Goal: Information Seeking & Learning: Learn about a topic

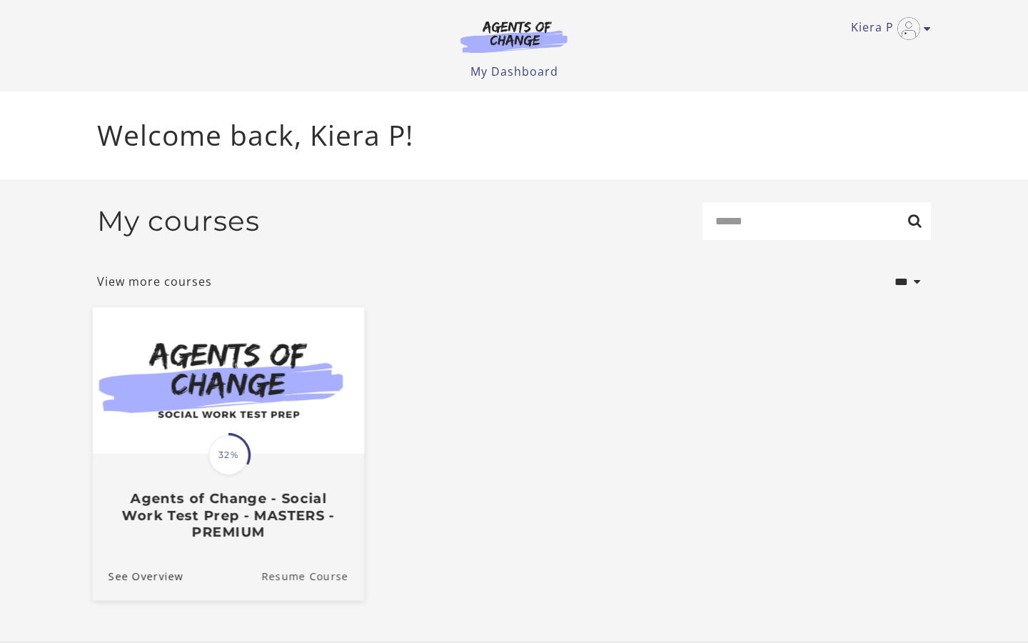
click at [314, 575] on link "Resume Course" at bounding box center [312, 576] width 103 height 48
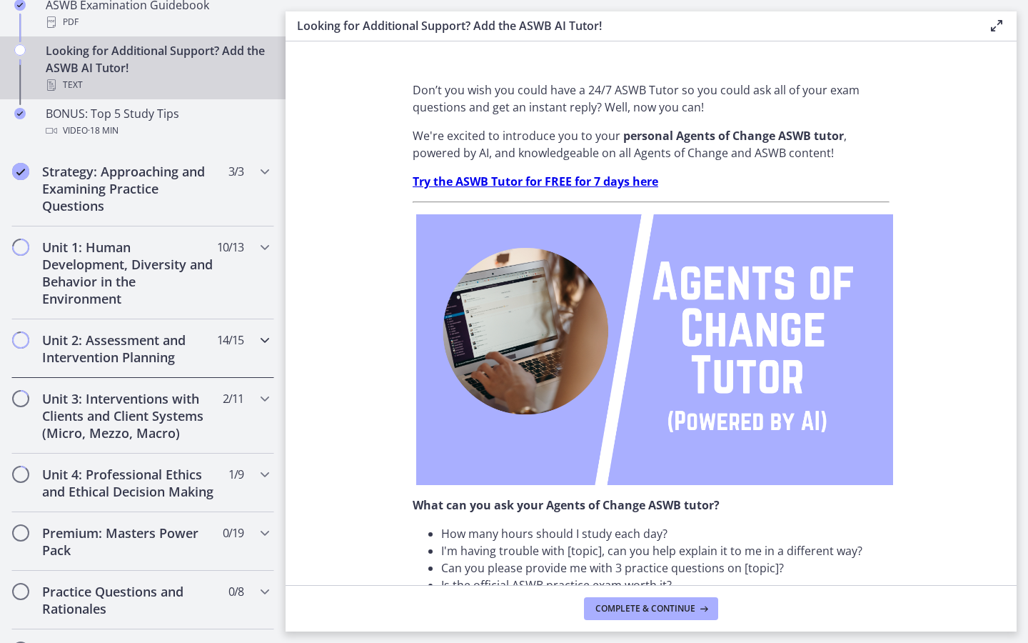
scroll to position [748, 0]
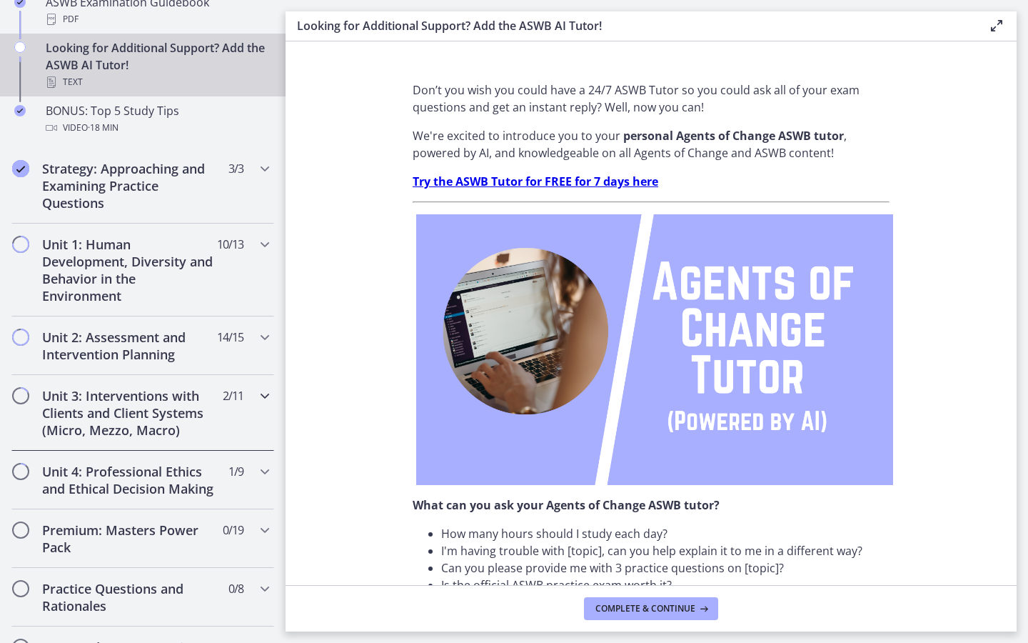
click at [261, 399] on icon "Chapters" at bounding box center [264, 395] width 17 height 17
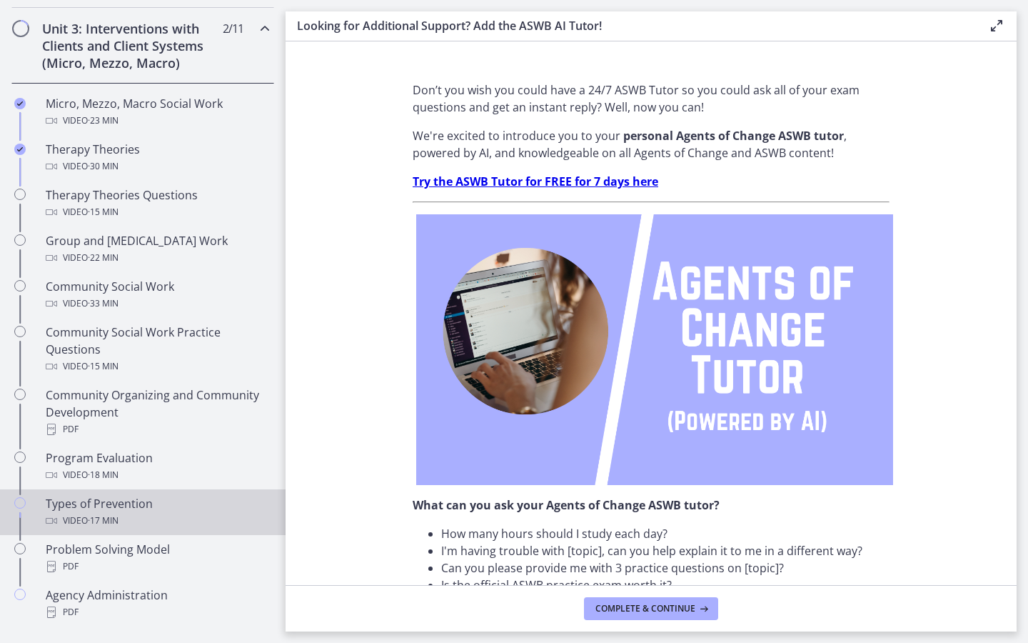
scroll to position [552, 0]
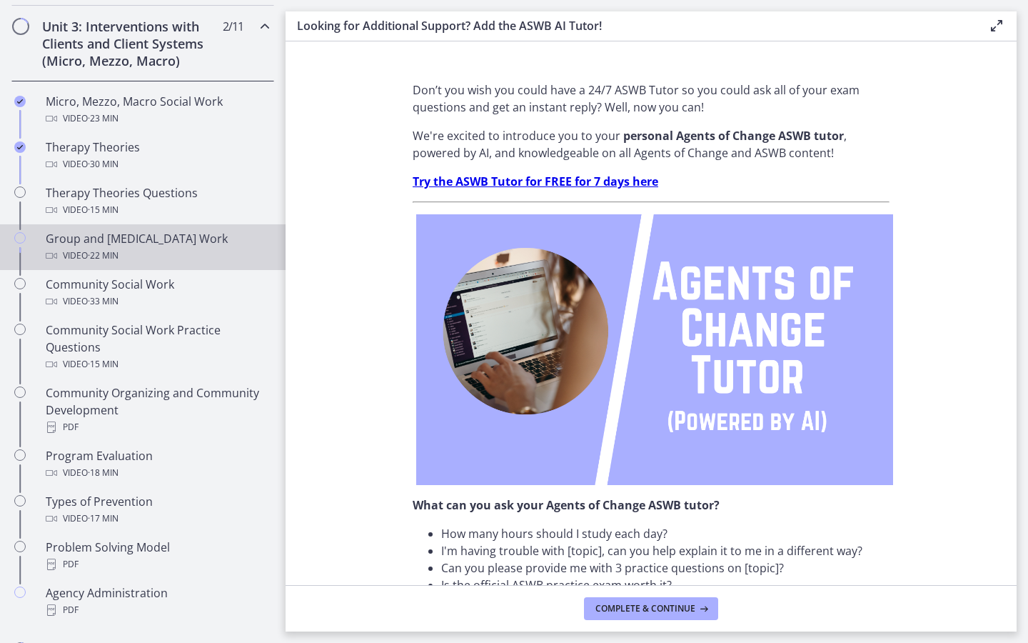
click at [184, 239] on div "Group and [MEDICAL_DATA] Work Video · 22 min" at bounding box center [157, 247] width 223 height 34
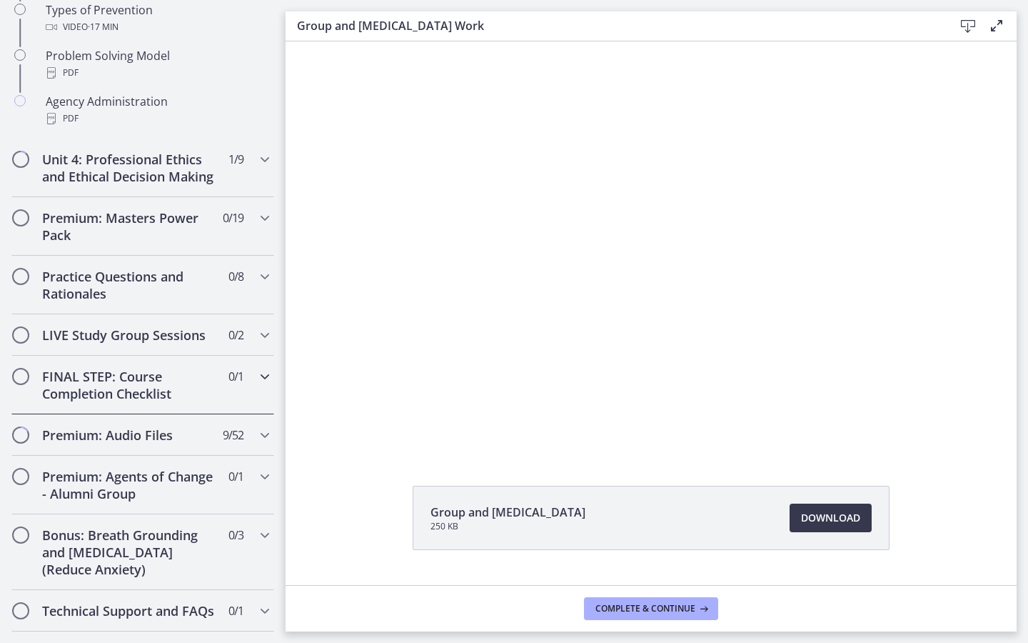
scroll to position [1044, 0]
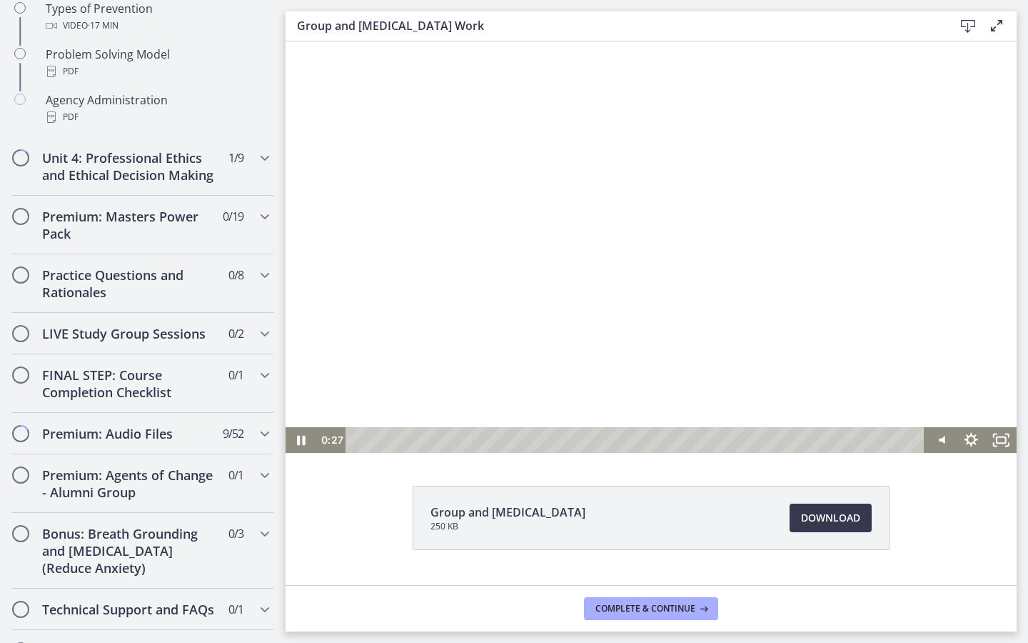
click at [414, 311] on div at bounding box center [651, 246] width 731 height 411
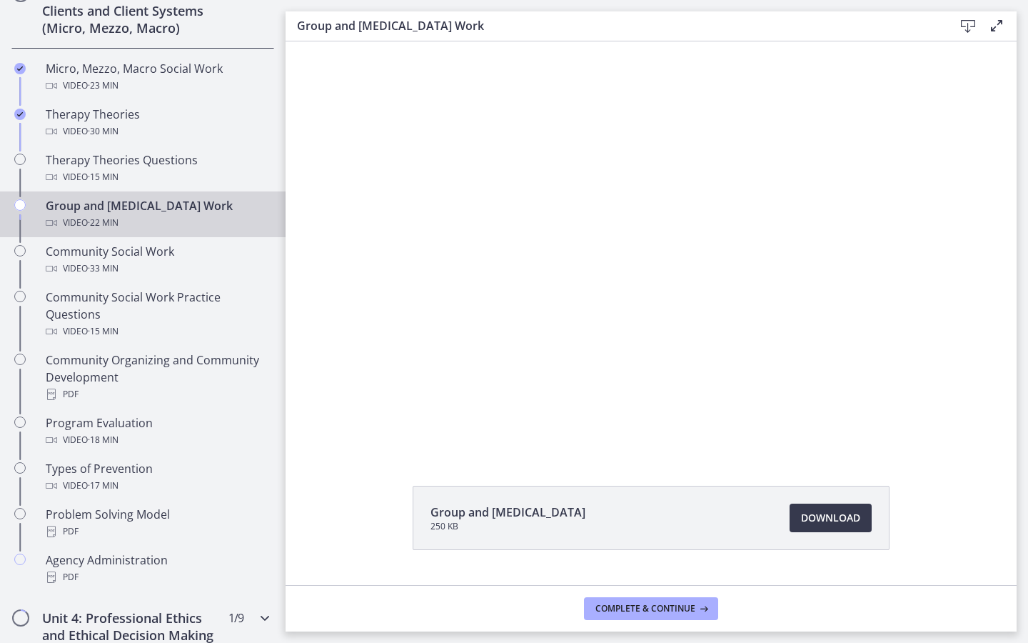
scroll to position [573, 0]
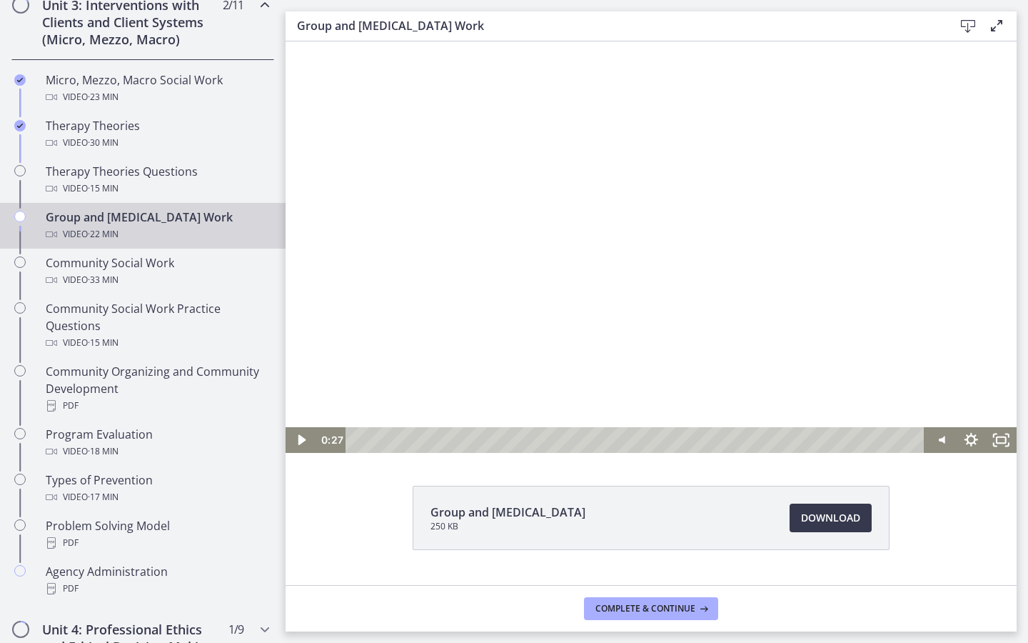
click at [570, 106] on div at bounding box center [651, 246] width 731 height 411
click at [739, 383] on div at bounding box center [651, 246] width 731 height 411
click at [732, 383] on div at bounding box center [651, 246] width 731 height 411
click at [733, 384] on div at bounding box center [651, 246] width 731 height 411
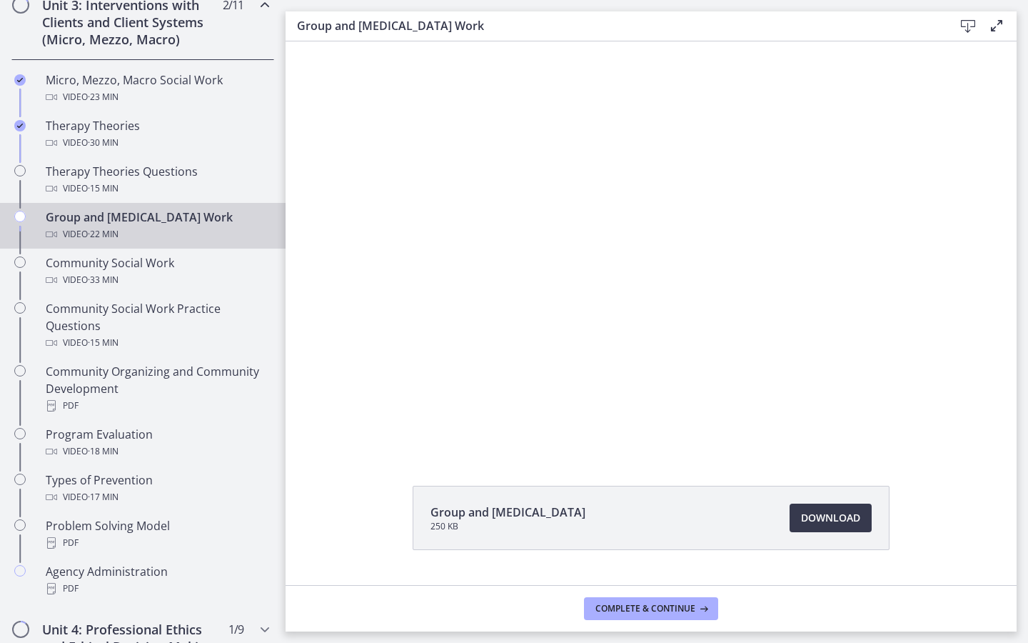
click at [732, 383] on div at bounding box center [651, 246] width 731 height 411
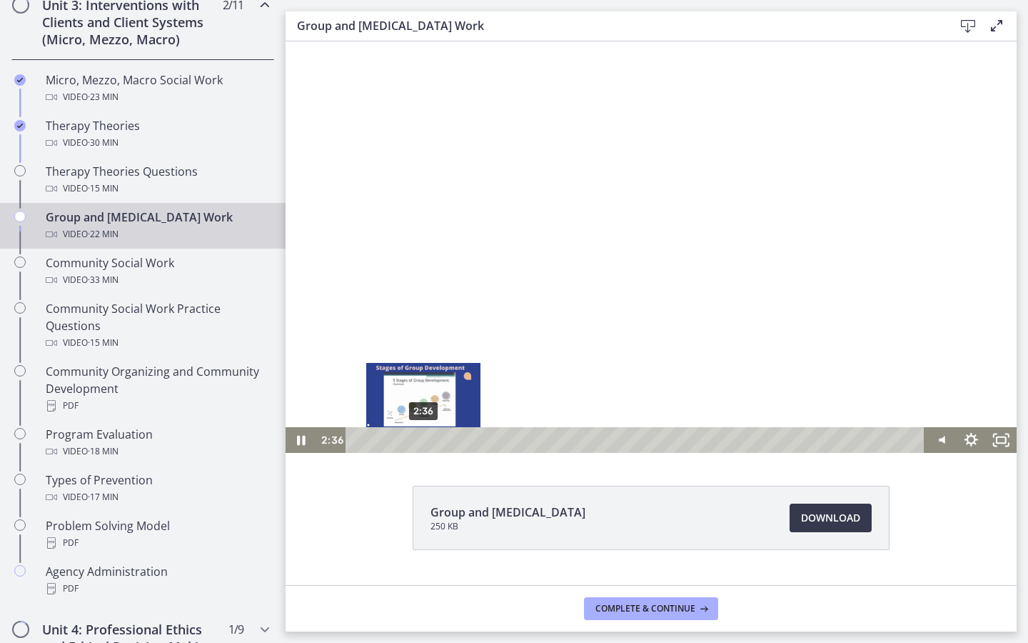
click at [423, 442] on div "2:36" at bounding box center [637, 440] width 561 height 26
click at [433, 441] on div "2:58" at bounding box center [637, 440] width 561 height 26
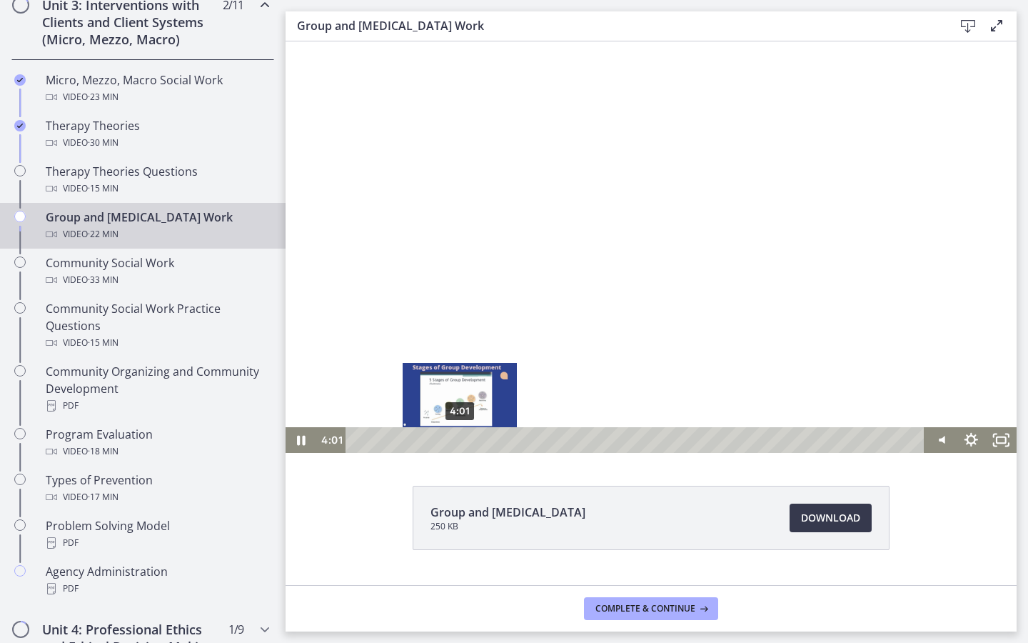
click at [460, 440] on div "4:01" at bounding box center [637, 440] width 561 height 26
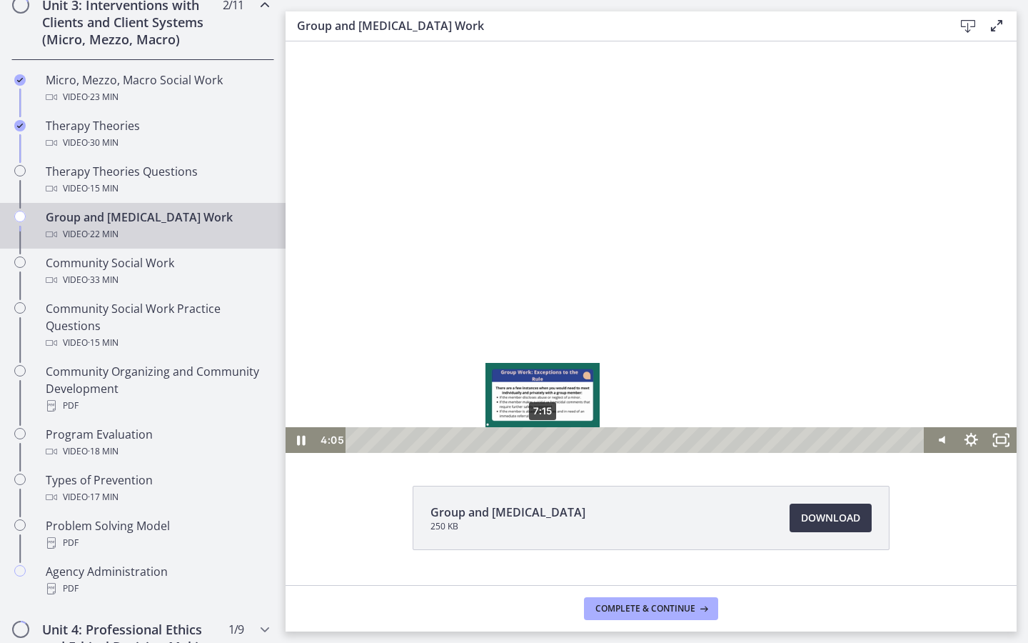
click at [543, 440] on div "7:15" at bounding box center [637, 440] width 561 height 26
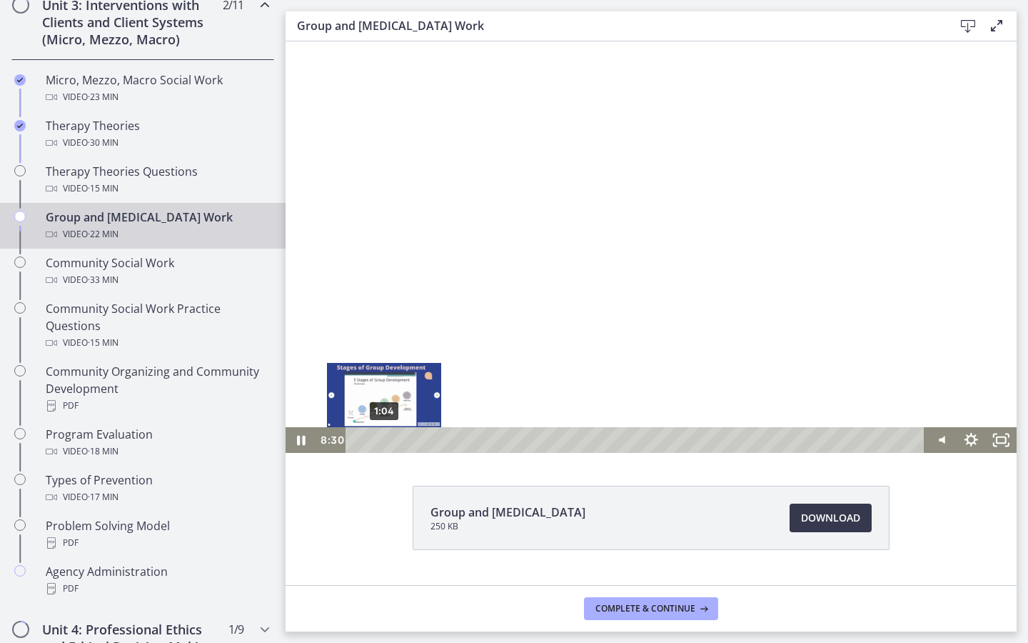
click at [384, 437] on div "1:04" at bounding box center [637, 440] width 561 height 26
click at [371, 437] on div "0:32" at bounding box center [637, 440] width 561 height 26
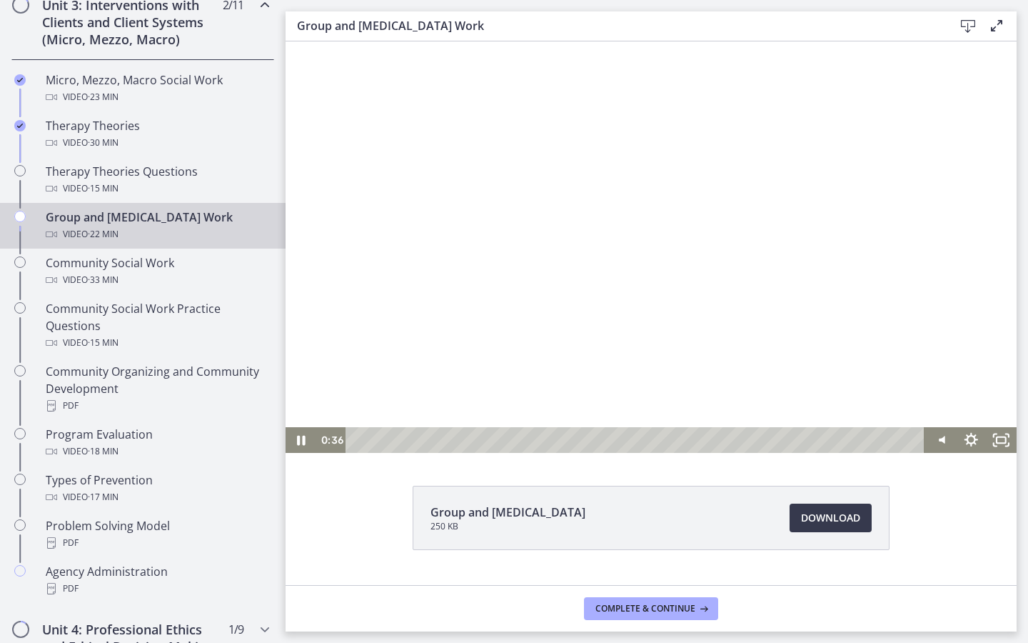
click at [548, 418] on div at bounding box center [651, 246] width 731 height 411
click at [526, 370] on div at bounding box center [651, 246] width 731 height 411
click at [985, 349] on div at bounding box center [651, 246] width 731 height 411
click at [956, 293] on div at bounding box center [651, 246] width 731 height 411
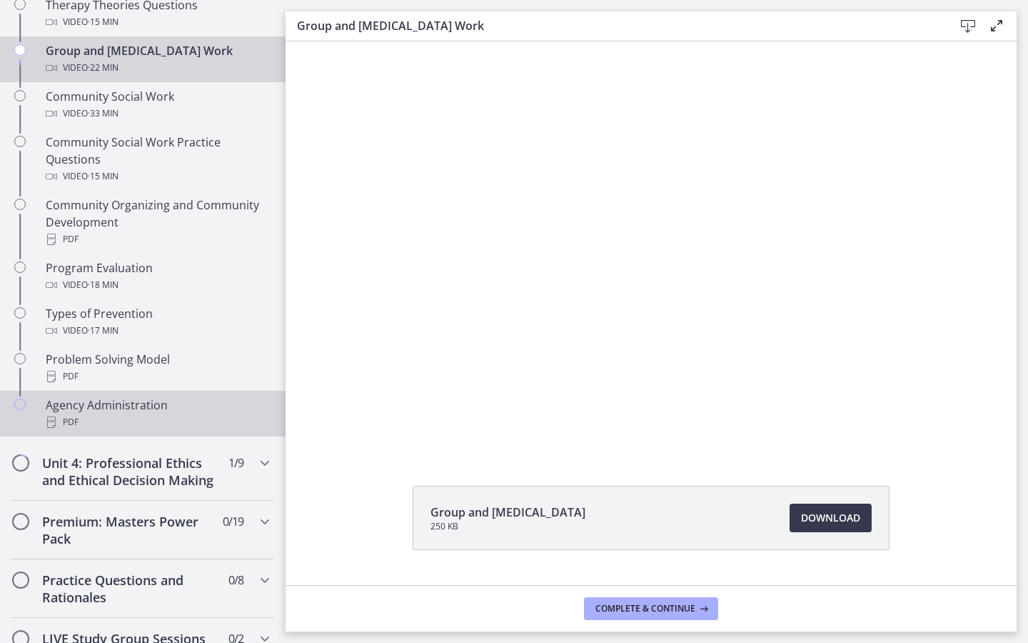
scroll to position [745, 0]
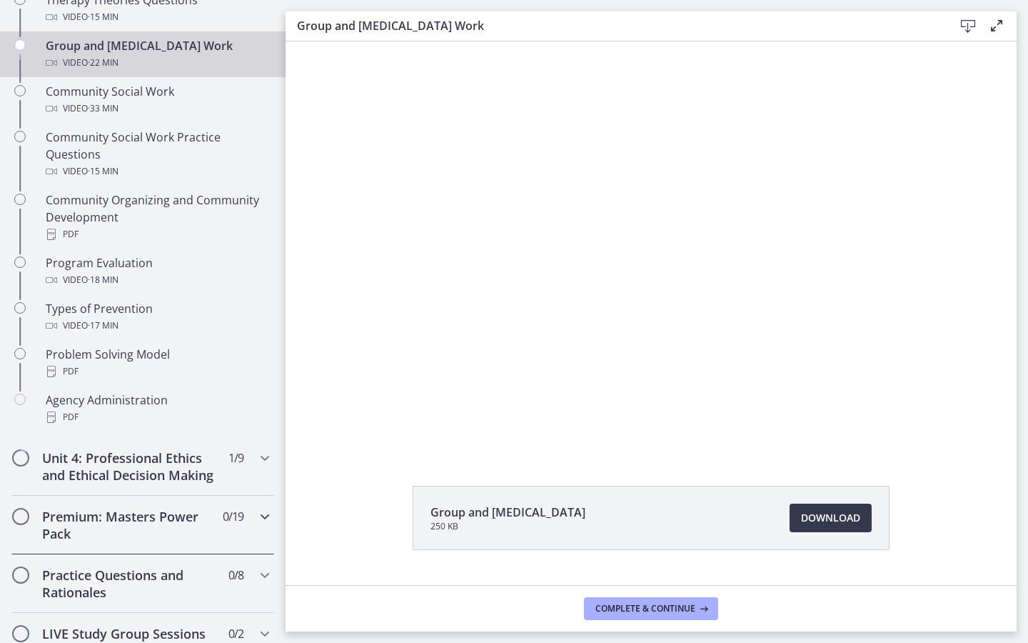
click at [256, 516] on div "Premium: Masters Power Pack 0 / 19 Completed" at bounding box center [142, 524] width 263 height 59
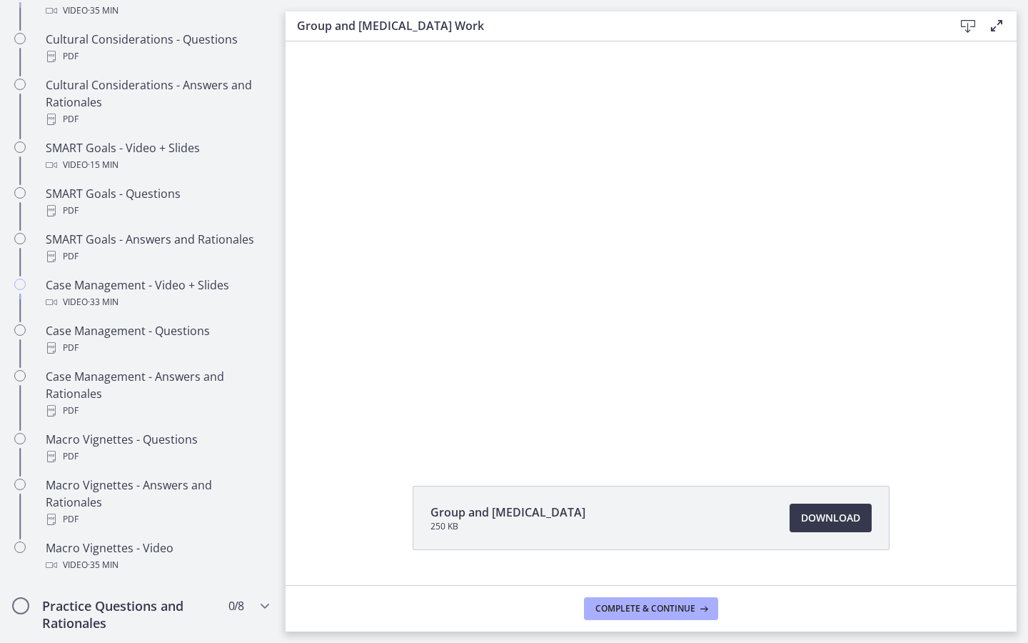
scroll to position [1137, 0]
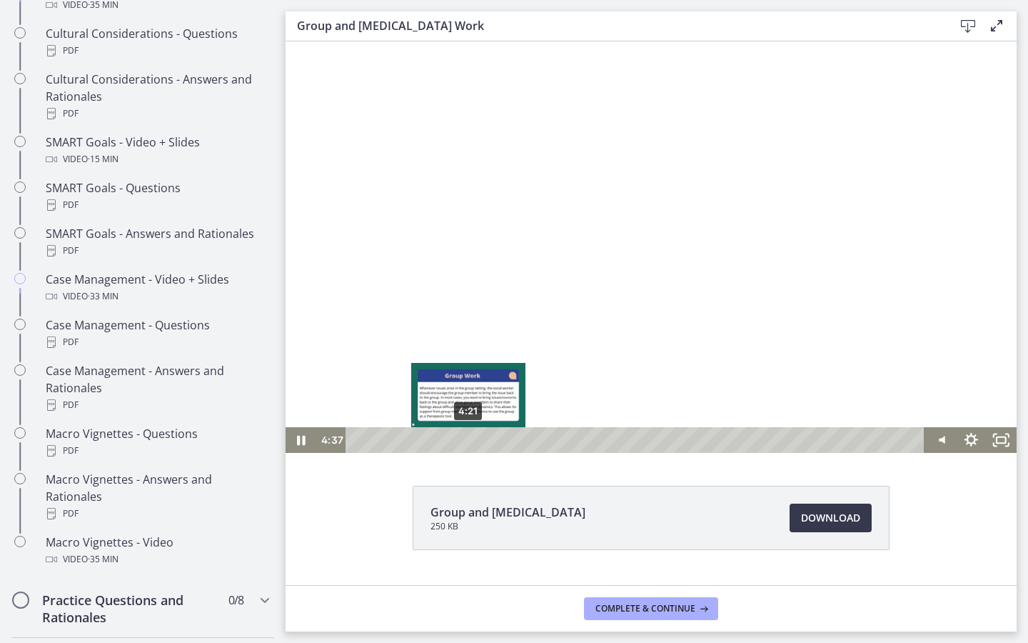
click at [468, 442] on div "4:21" at bounding box center [637, 440] width 561 height 26
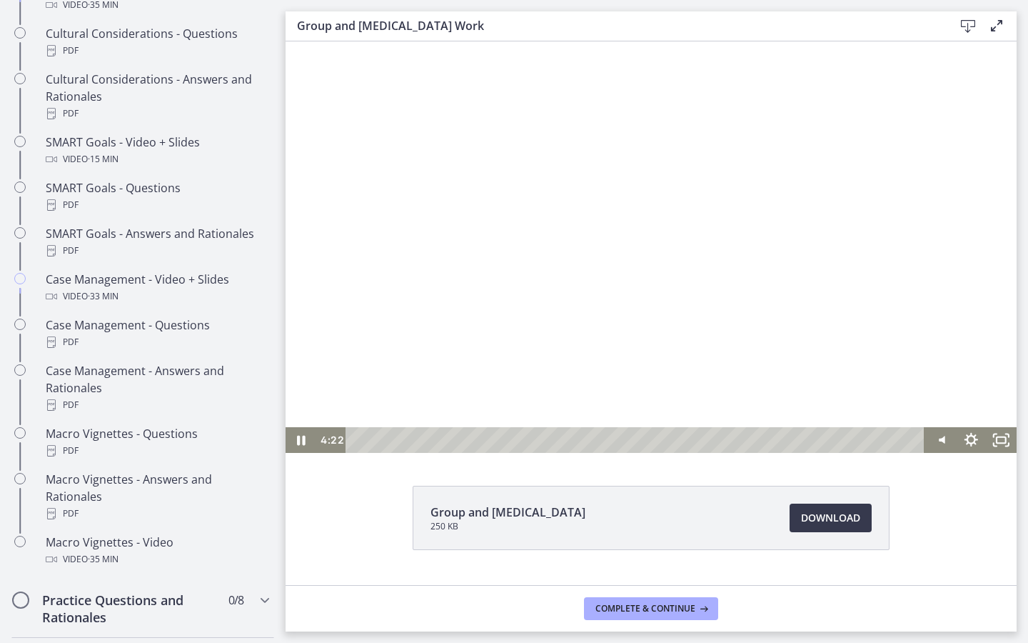
click at [565, 346] on div at bounding box center [651, 246] width 731 height 411
click at [565, 347] on div at bounding box center [651, 246] width 731 height 411
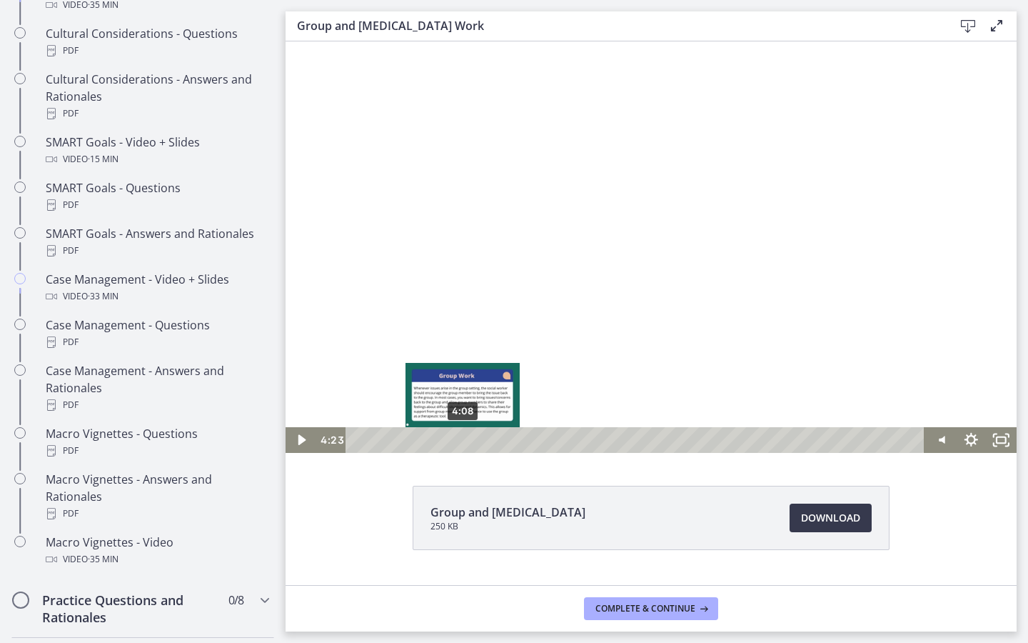
click at [463, 439] on div "4:08" at bounding box center [637, 440] width 561 height 26
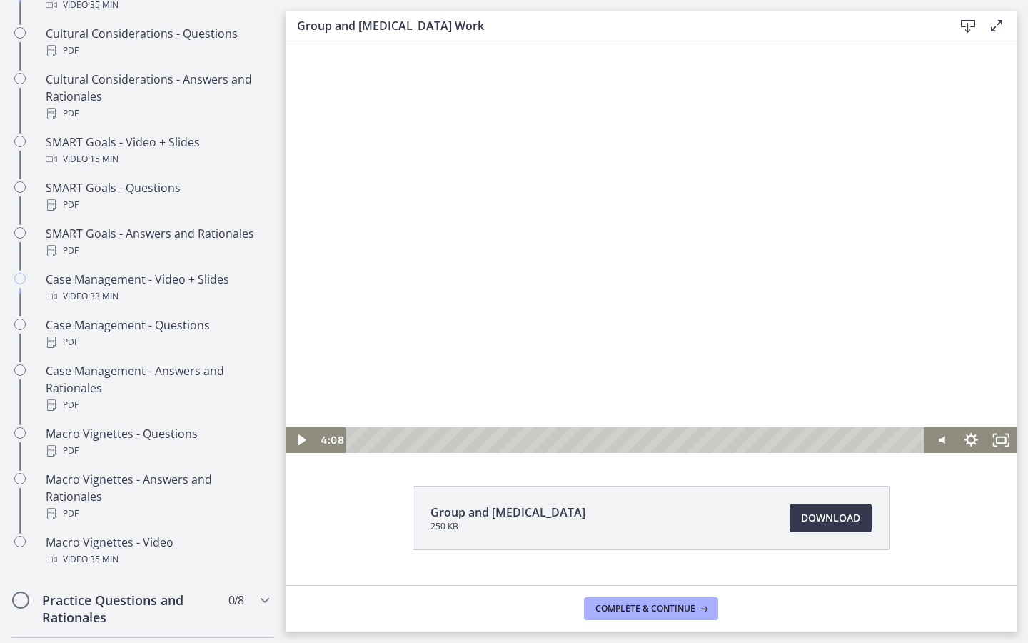
click at [496, 394] on div at bounding box center [651, 246] width 731 height 411
click at [568, 253] on div at bounding box center [651, 246] width 731 height 411
click at [598, 346] on div at bounding box center [651, 246] width 731 height 411
click at [603, 346] on div at bounding box center [651, 246] width 731 height 411
click at [630, 381] on div at bounding box center [651, 246] width 731 height 411
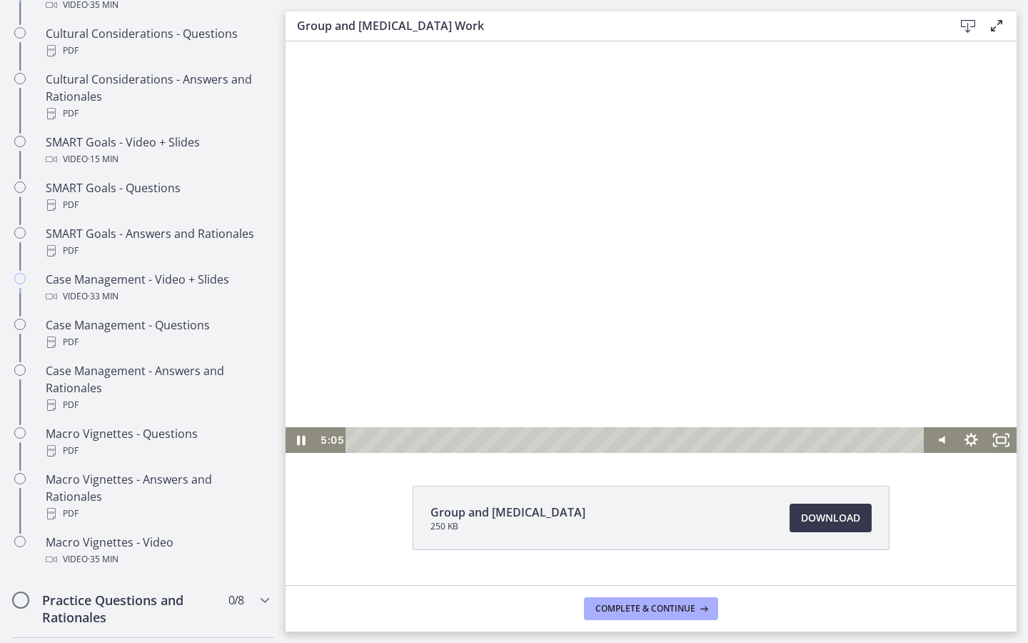
click at [679, 380] on div at bounding box center [651, 246] width 731 height 411
click at [678, 379] on div at bounding box center [651, 246] width 731 height 411
click at [696, 348] on div at bounding box center [651, 246] width 731 height 411
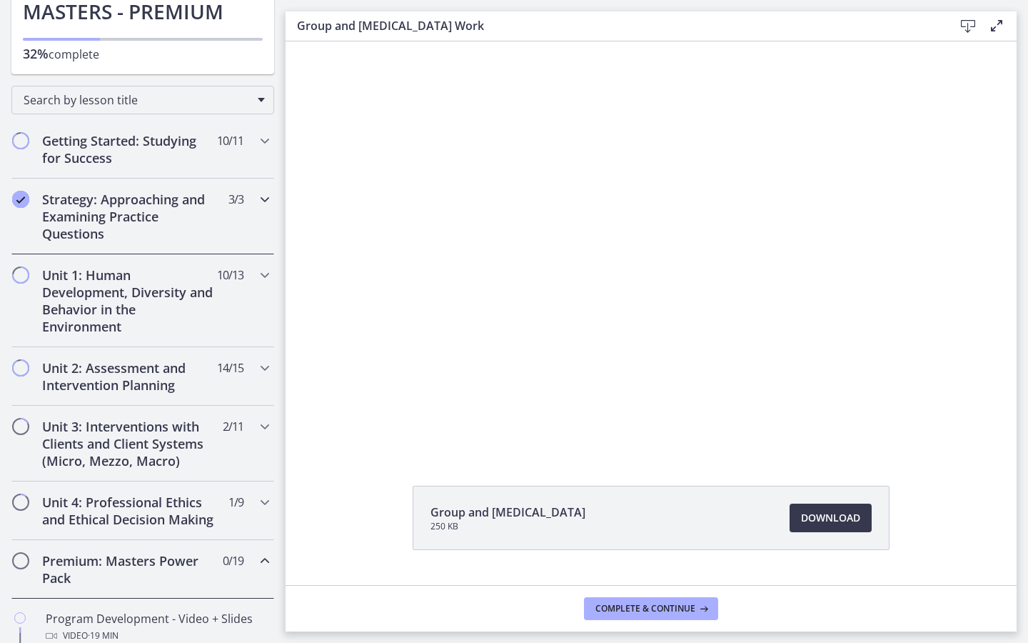
scroll to position [153, 0]
click at [260, 423] on icon "Chapters" at bounding box center [264, 424] width 17 height 17
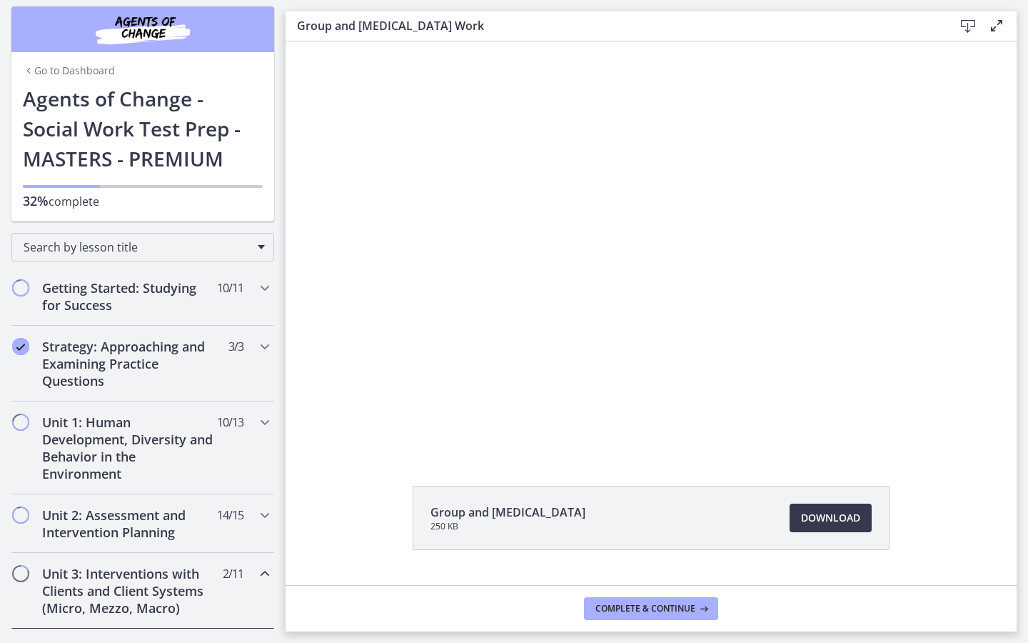
scroll to position [0, 0]
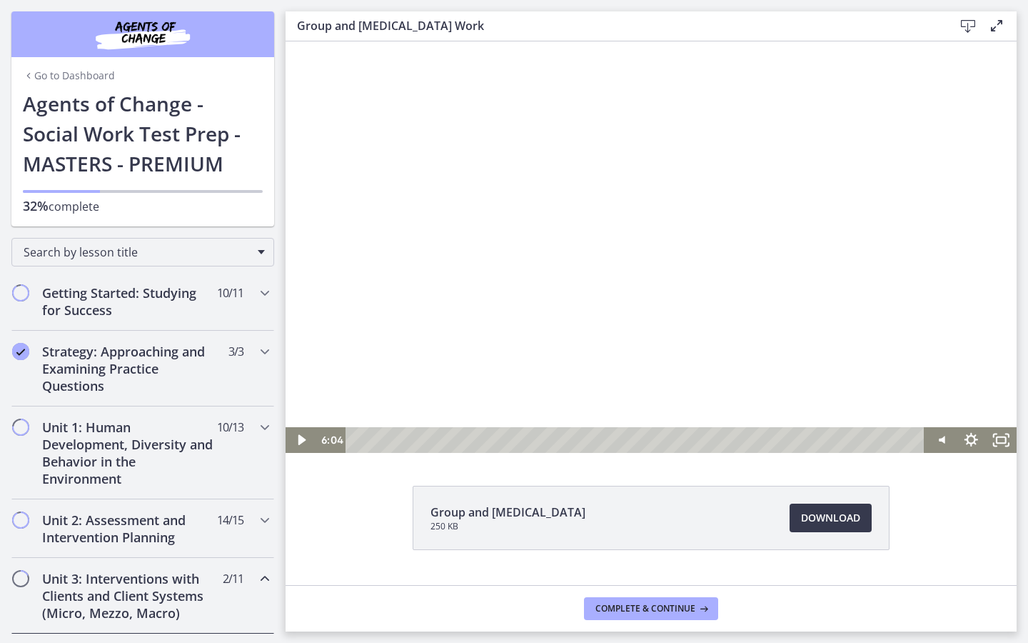
click at [617, 377] on div at bounding box center [651, 246] width 731 height 411
click at [297, 437] on icon "Pause" at bounding box center [301, 440] width 10 height 12
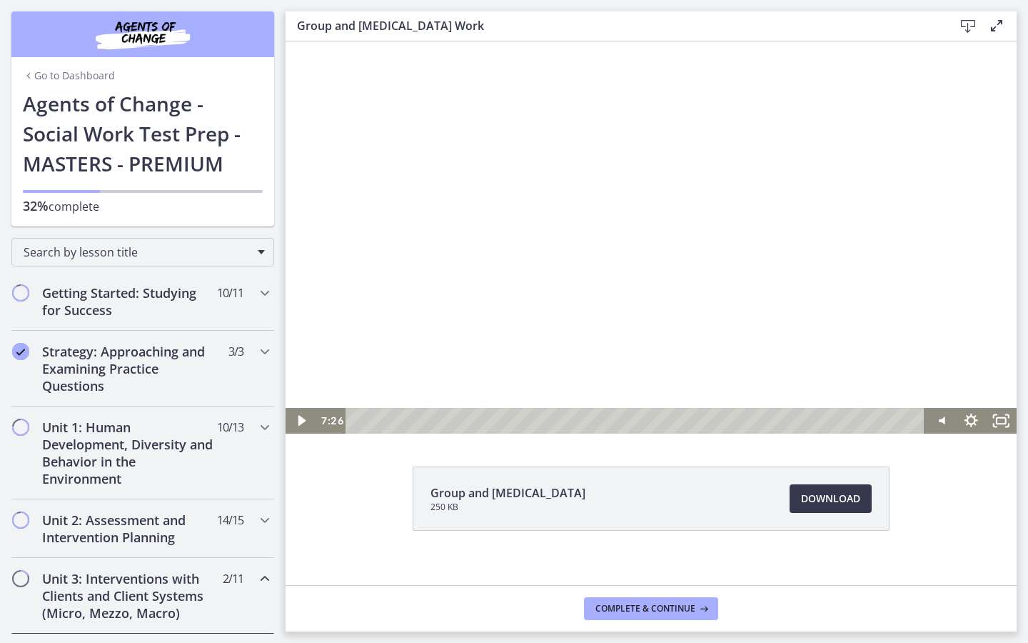
scroll to position [34, 0]
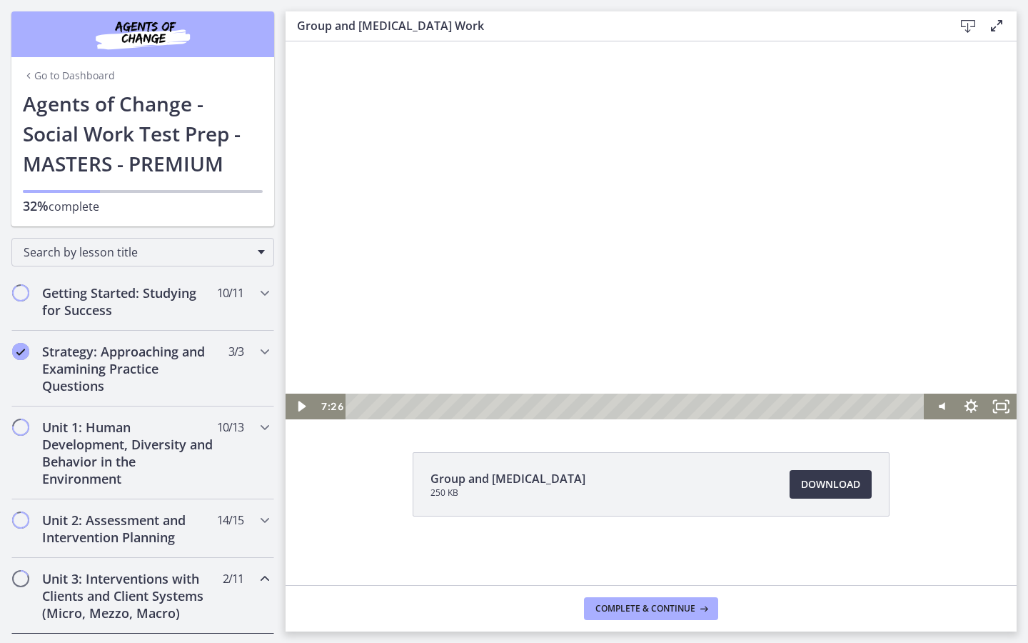
click at [567, 263] on div at bounding box center [651, 213] width 731 height 411
click at [679, 170] on div at bounding box center [651, 213] width 731 height 411
click at [669, 266] on div at bounding box center [651, 213] width 731 height 411
click at [697, 216] on div at bounding box center [651, 213] width 731 height 411
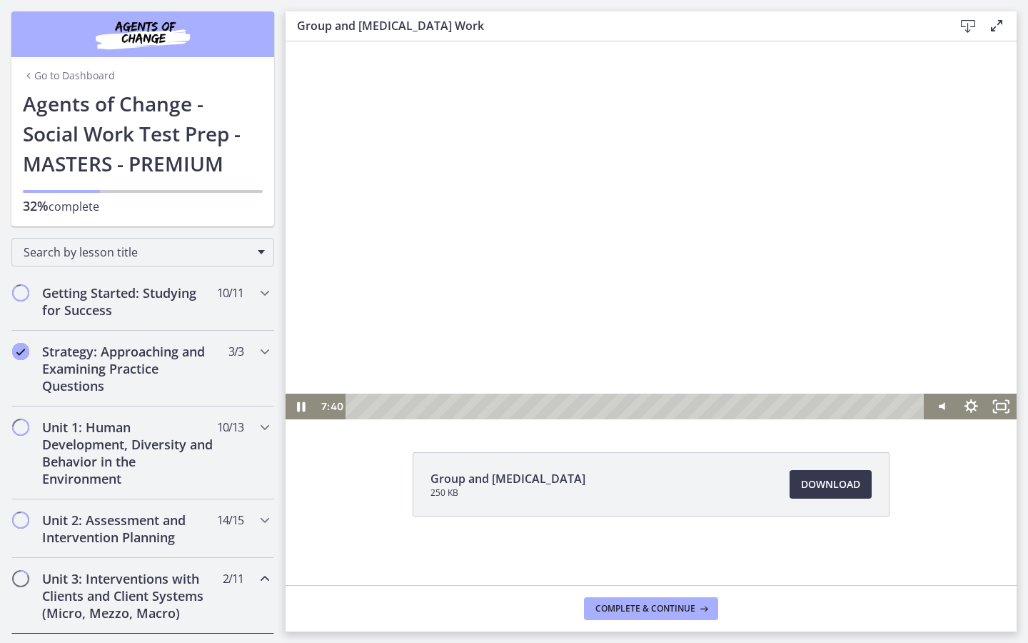
click at [804, 320] on div at bounding box center [651, 213] width 731 height 411
click at [818, 301] on div at bounding box center [651, 213] width 731 height 411
click at [994, 300] on div at bounding box center [651, 213] width 731 height 411
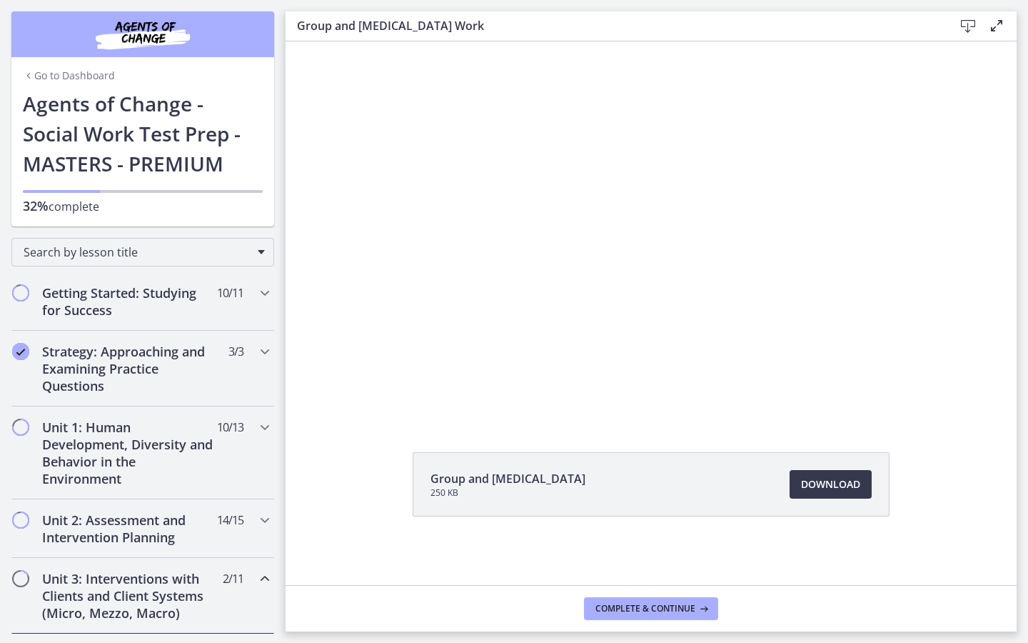
click at [256, 580] on icon "Chapters" at bounding box center [264, 578] width 17 height 17
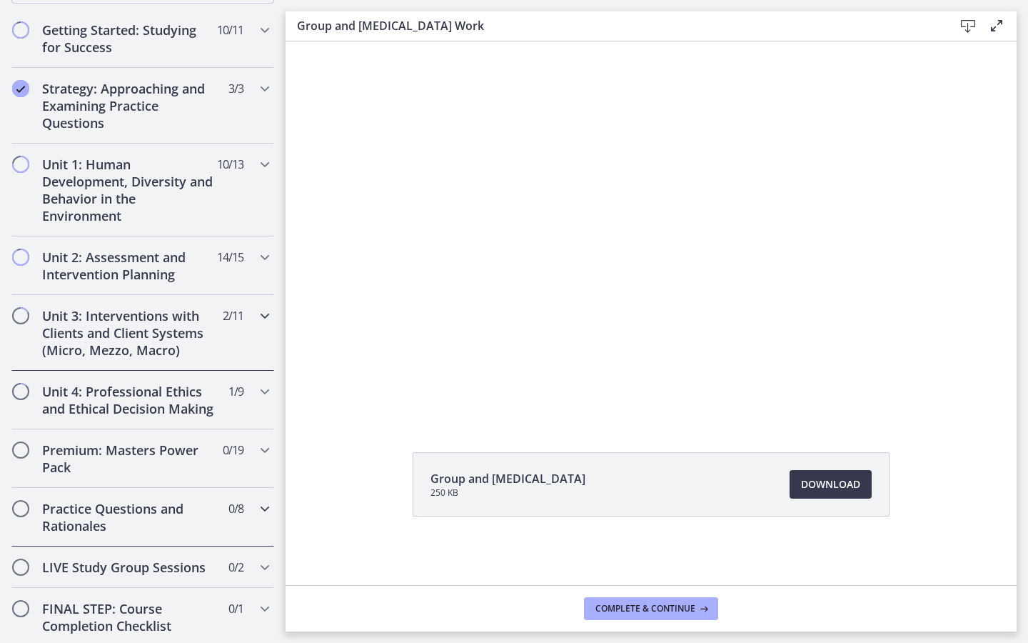
scroll to position [249, 0]
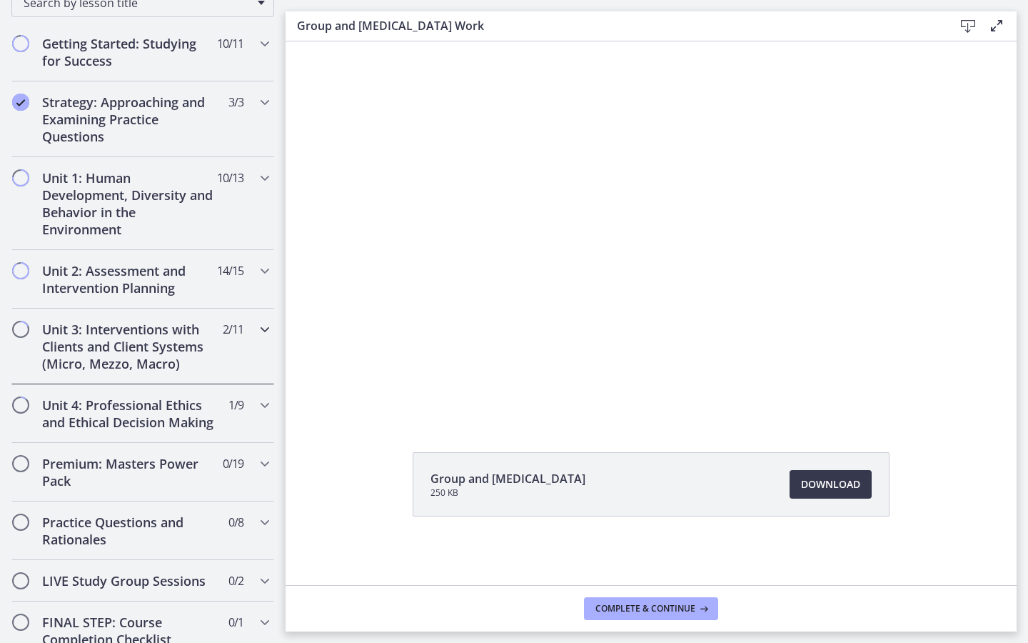
click at [266, 330] on icon "Chapters" at bounding box center [264, 329] width 17 height 17
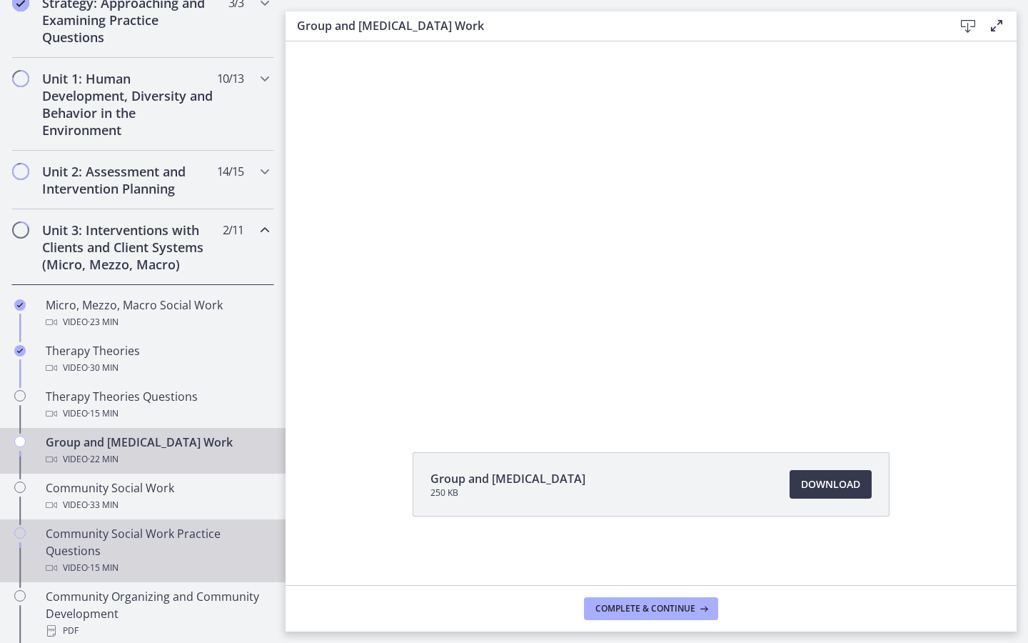
scroll to position [345, 0]
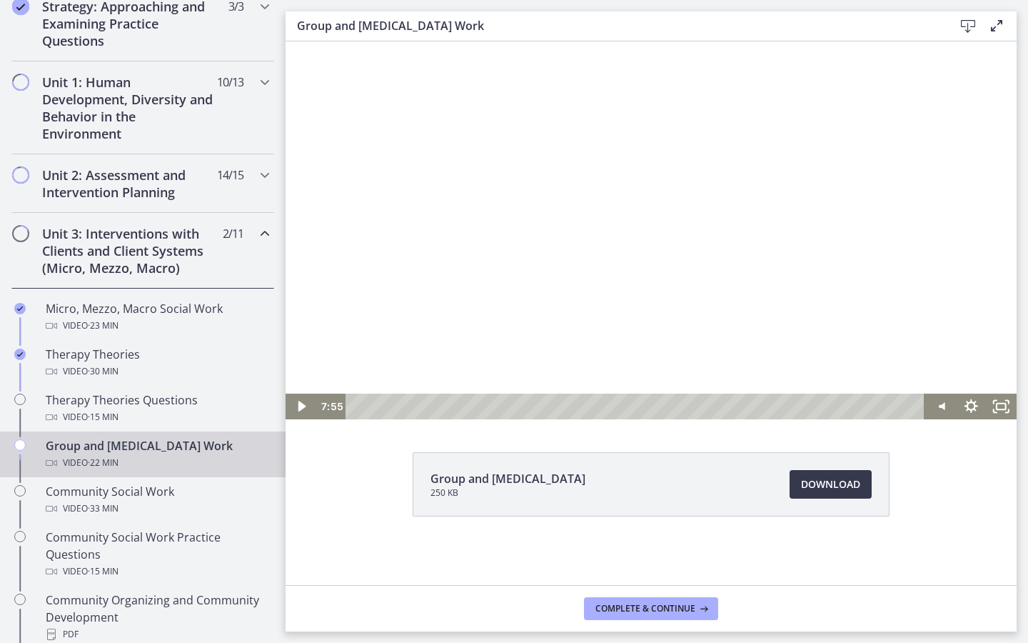
click at [549, 270] on div at bounding box center [651, 213] width 731 height 411
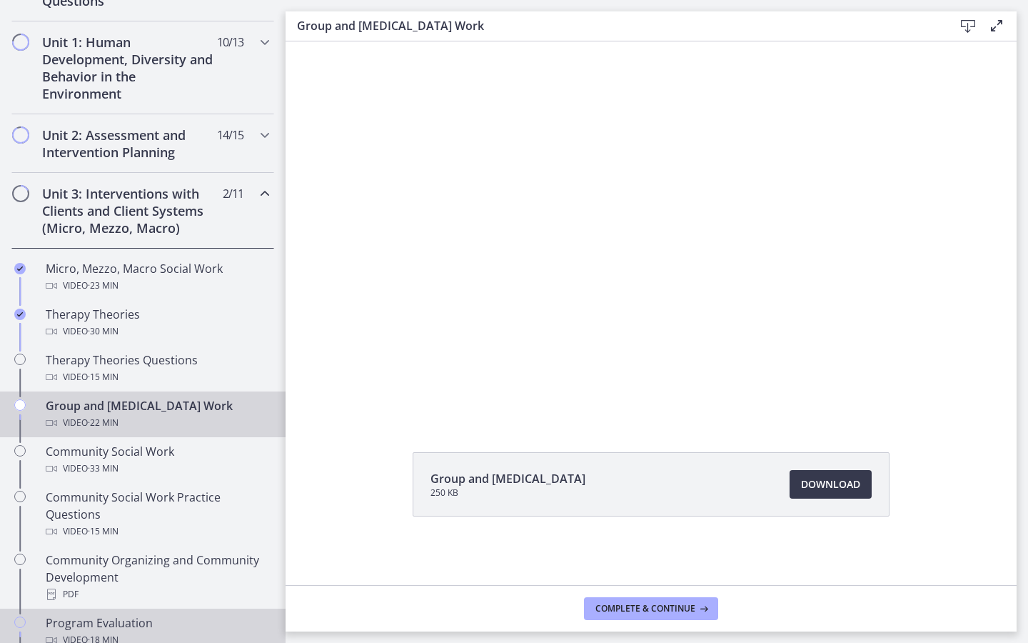
scroll to position [382, 0]
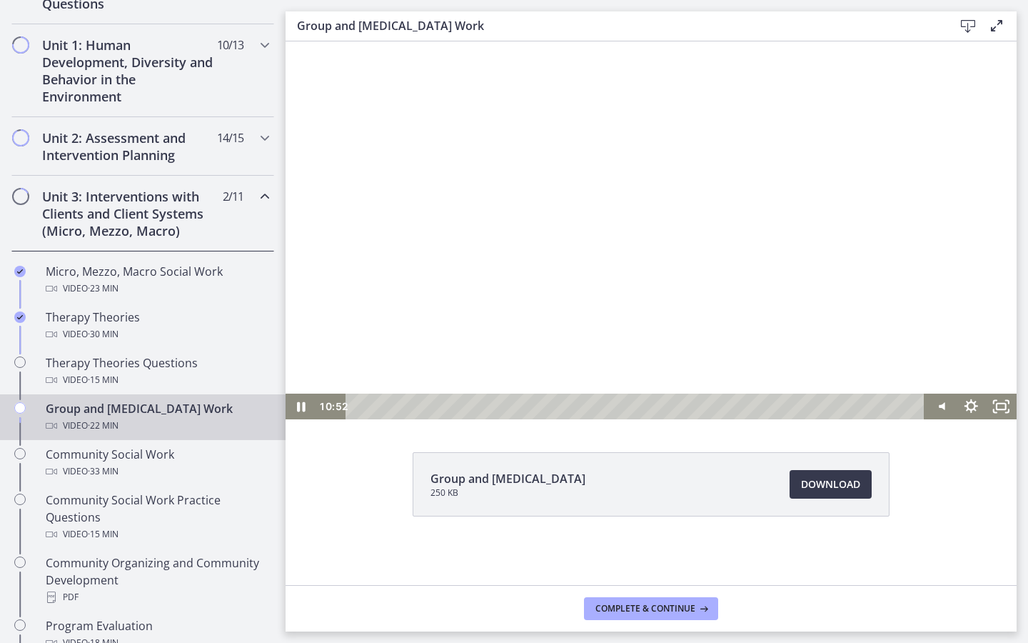
click at [990, 351] on div at bounding box center [651, 213] width 731 height 411
click at [945, 255] on div at bounding box center [651, 213] width 731 height 411
click at [782, 307] on div at bounding box center [651, 213] width 731 height 411
click at [787, 321] on div at bounding box center [651, 213] width 731 height 411
click at [798, 306] on div at bounding box center [651, 213] width 731 height 411
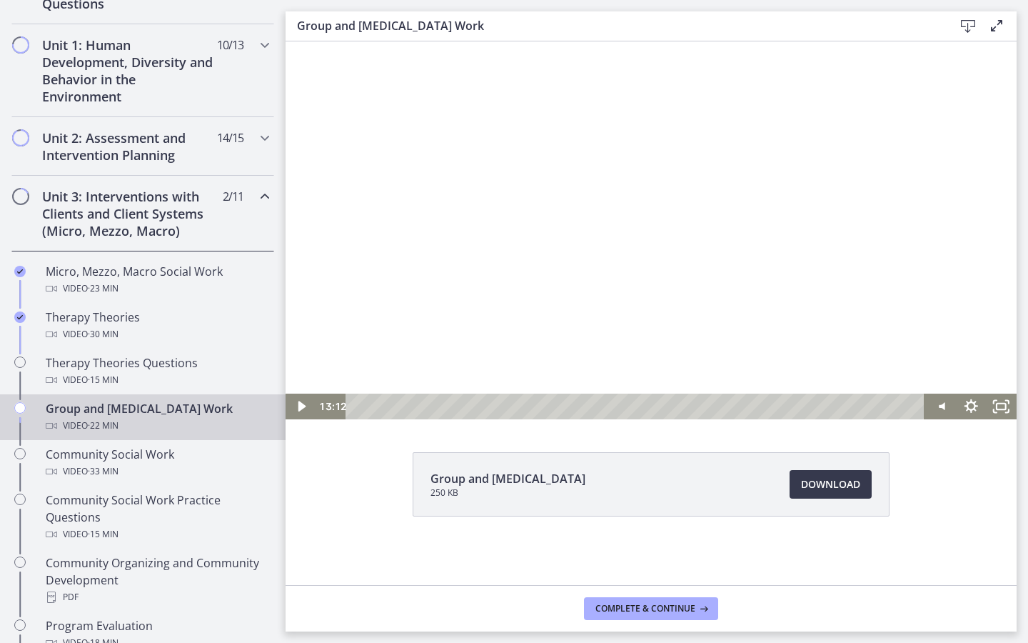
click at [799, 306] on div at bounding box center [651, 213] width 731 height 411
click at [822, 226] on div at bounding box center [651, 213] width 731 height 411
click at [761, 293] on div at bounding box center [651, 213] width 731 height 411
click at [901, 269] on div at bounding box center [651, 213] width 731 height 411
click at [771, 284] on div at bounding box center [651, 213] width 731 height 411
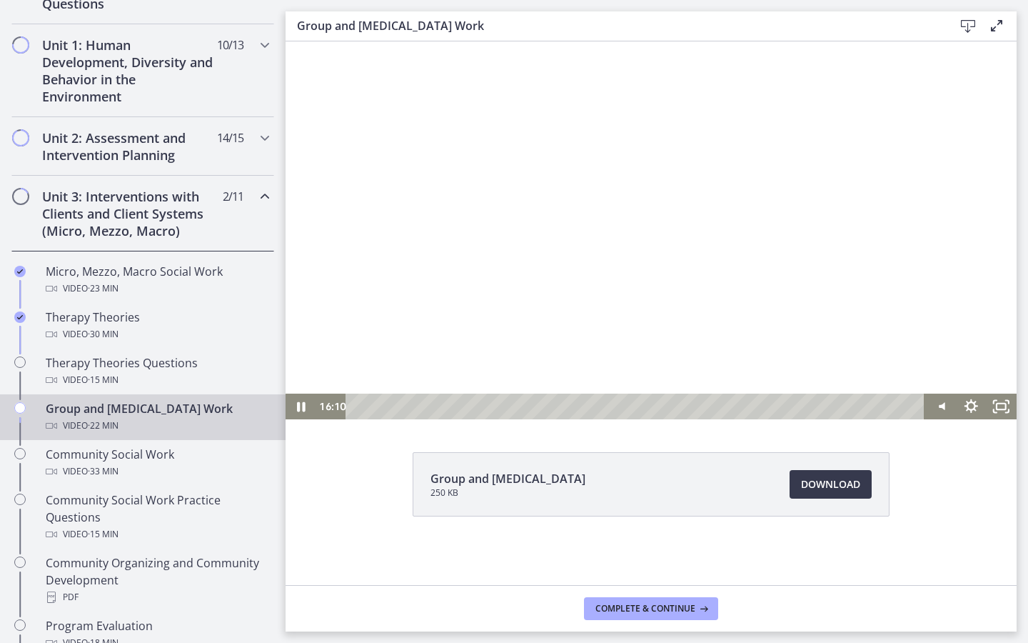
click at [692, 286] on div at bounding box center [651, 213] width 731 height 411
click at [799, 297] on div at bounding box center [651, 213] width 731 height 411
click at [844, 325] on div at bounding box center [651, 213] width 731 height 411
click at [778, 308] on div at bounding box center [651, 213] width 731 height 411
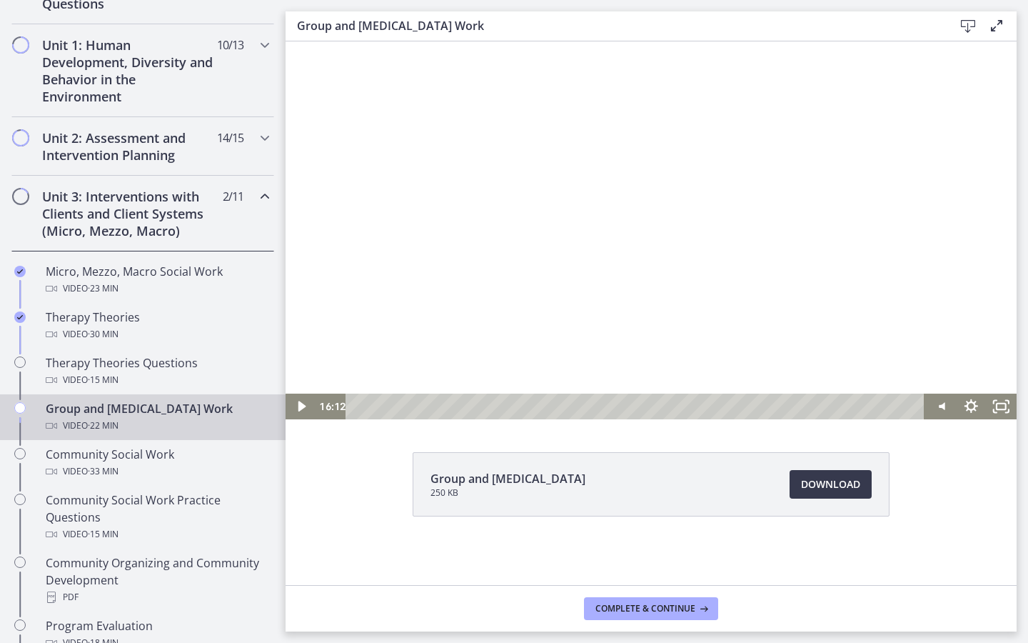
click at [809, 301] on div at bounding box center [651, 213] width 731 height 411
click at [831, 283] on div at bounding box center [651, 213] width 731 height 411
click at [897, 353] on div at bounding box center [651, 214] width 731 height 411
click at [955, 337] on div at bounding box center [651, 214] width 731 height 411
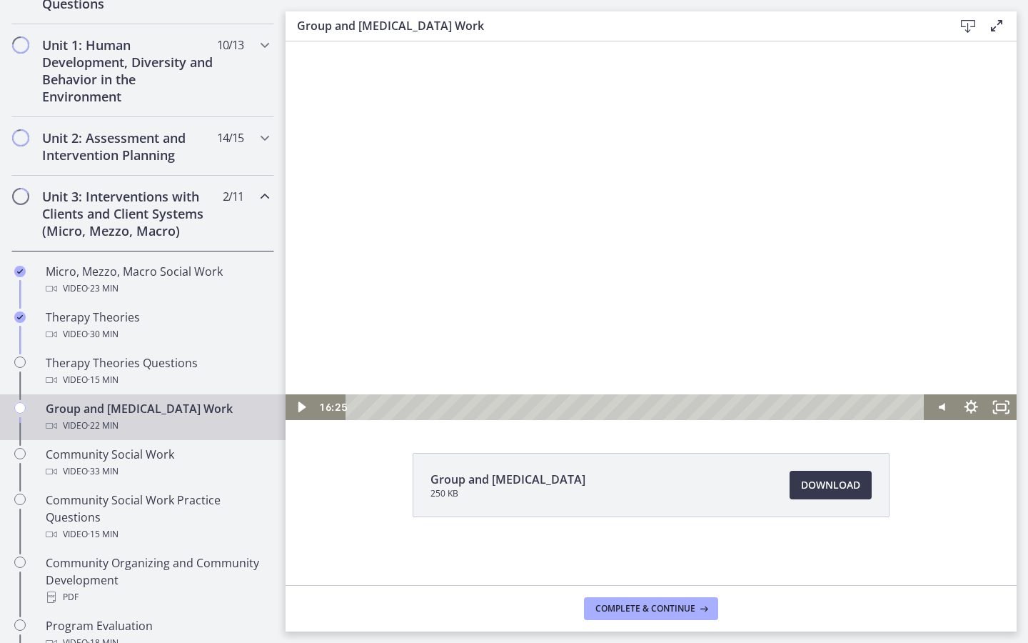
click at [955, 337] on div at bounding box center [651, 214] width 731 height 411
click at [869, 195] on div at bounding box center [651, 214] width 731 height 411
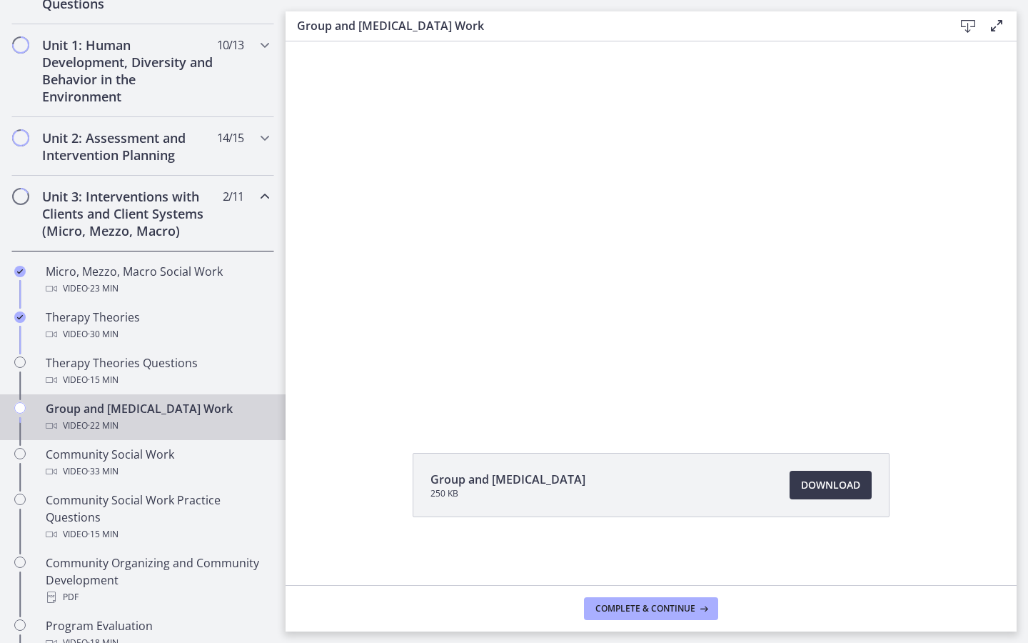
click at [869, 195] on div at bounding box center [651, 214] width 731 height 411
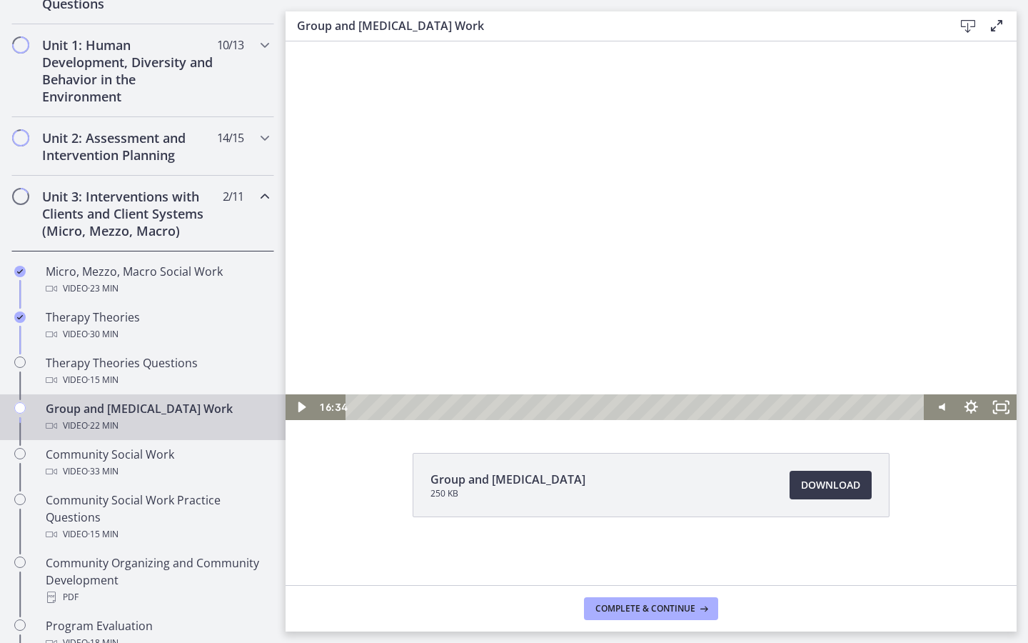
click at [869, 195] on div at bounding box center [651, 214] width 731 height 411
click at [844, 230] on div at bounding box center [651, 214] width 731 height 411
click at [736, 202] on div at bounding box center [651, 214] width 731 height 411
click at [854, 390] on div at bounding box center [651, 214] width 731 height 411
click at [859, 305] on div at bounding box center [651, 214] width 731 height 411
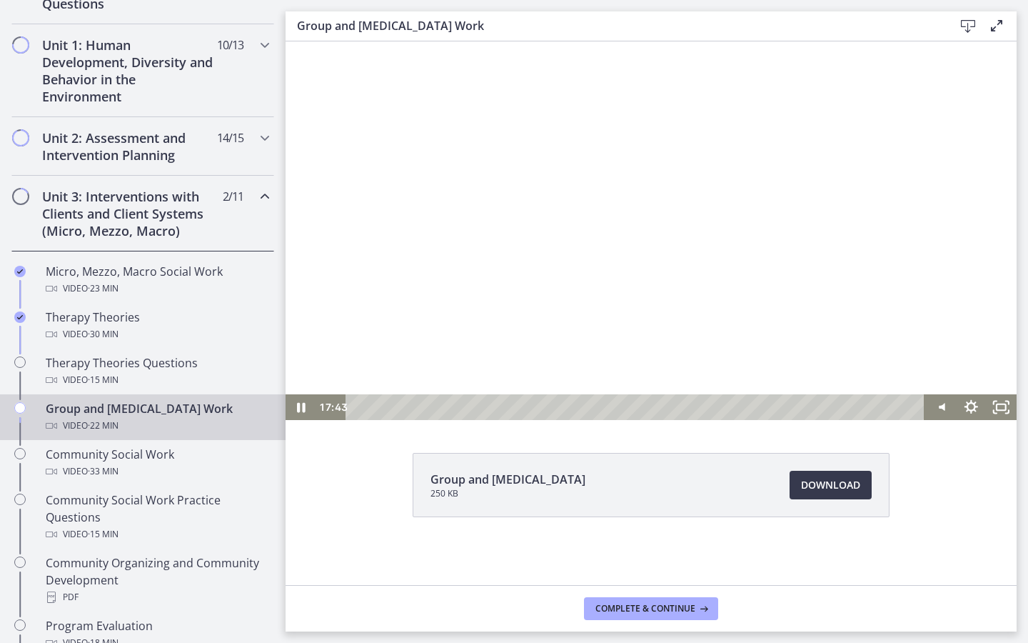
click at [890, 177] on div at bounding box center [651, 214] width 731 height 411
click at [924, 206] on div at bounding box center [651, 214] width 731 height 411
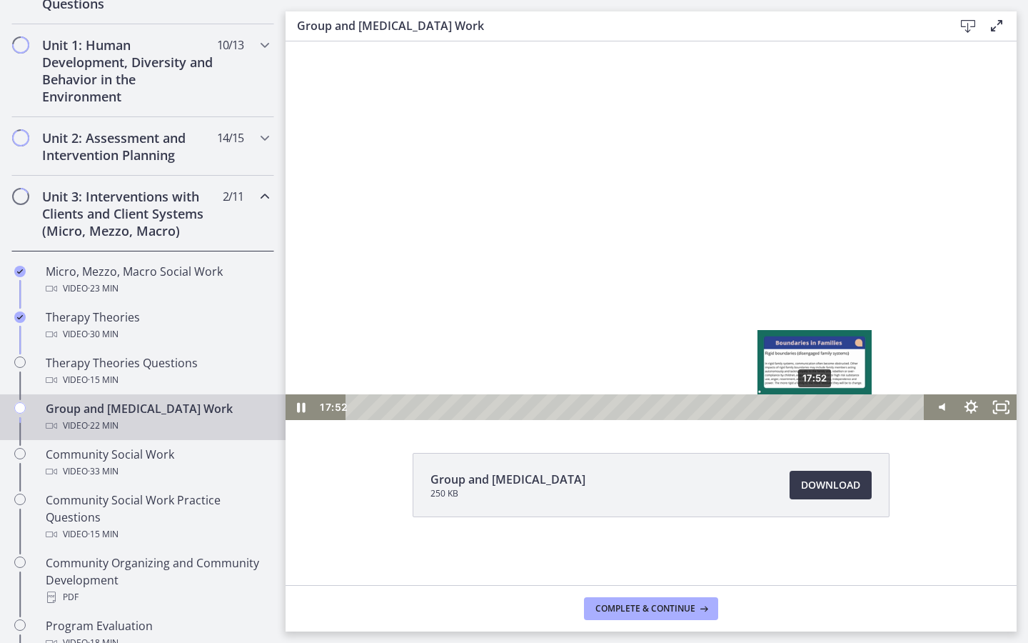
click at [815, 407] on div "17:52" at bounding box center [637, 407] width 561 height 26
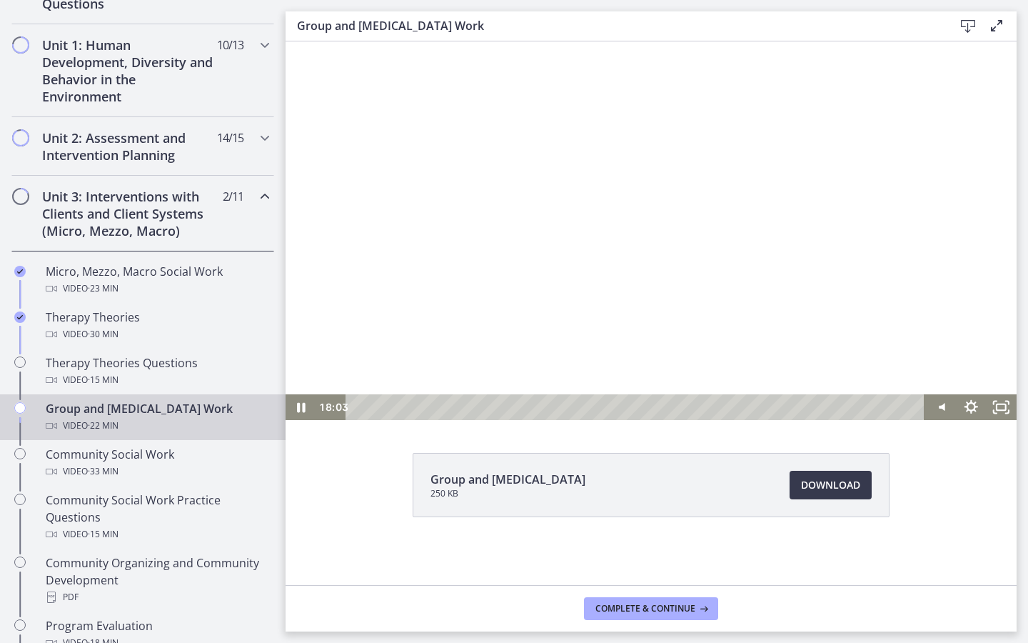
click at [937, 161] on div at bounding box center [651, 214] width 731 height 411
click at [859, 76] on div at bounding box center [651, 214] width 731 height 411
click at [988, 251] on div at bounding box center [651, 214] width 731 height 411
click at [912, 253] on div at bounding box center [651, 214] width 731 height 411
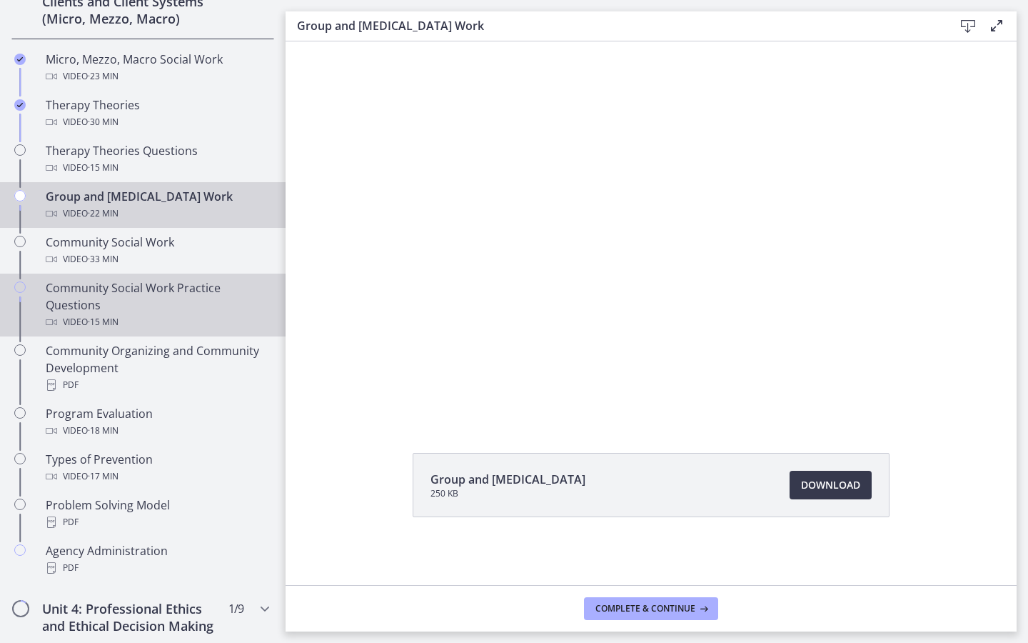
scroll to position [599, 0]
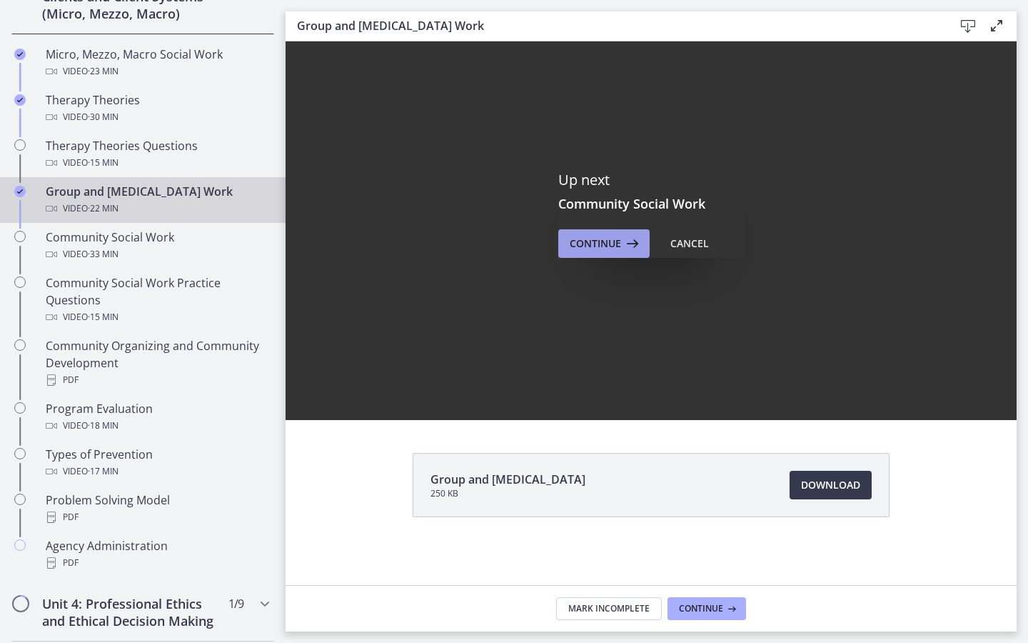
click at [626, 247] on icon at bounding box center [631, 243] width 20 height 17
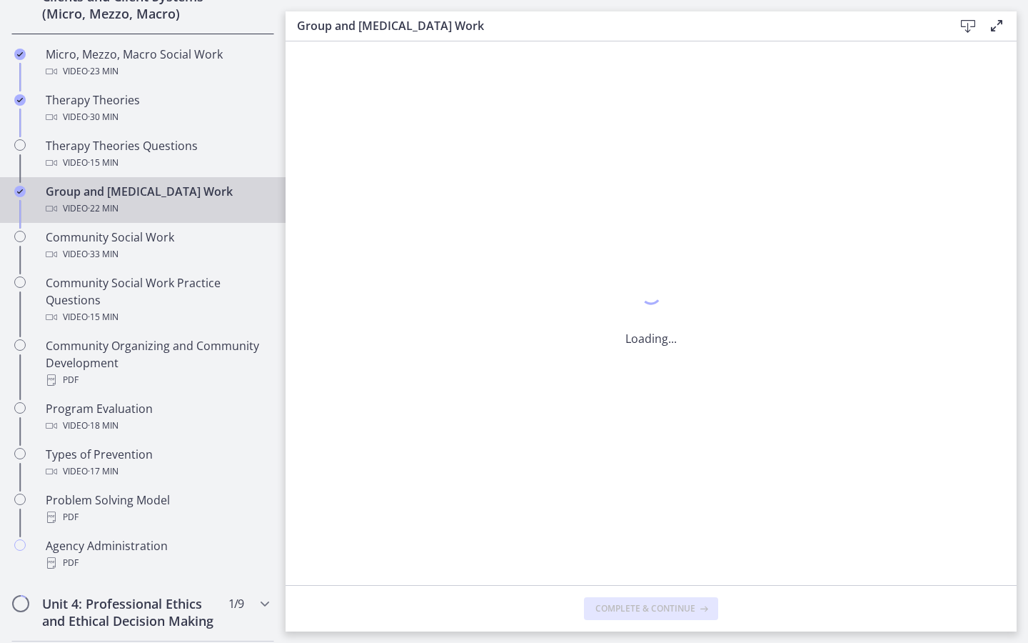
scroll to position [0, 0]
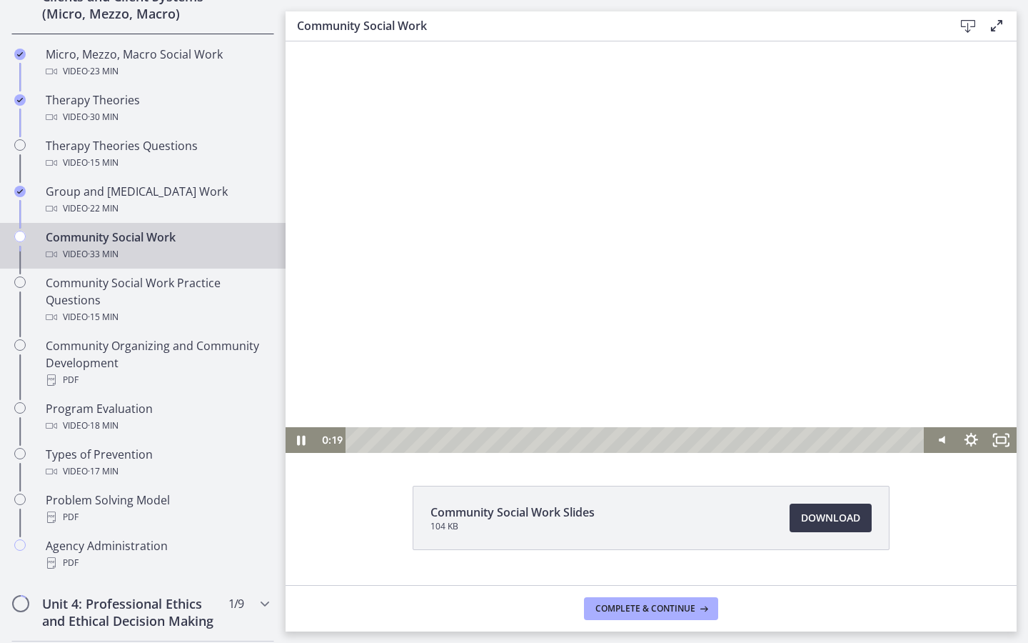
click at [740, 193] on div at bounding box center [651, 246] width 731 height 411
click at [745, 187] on div at bounding box center [651, 246] width 731 height 411
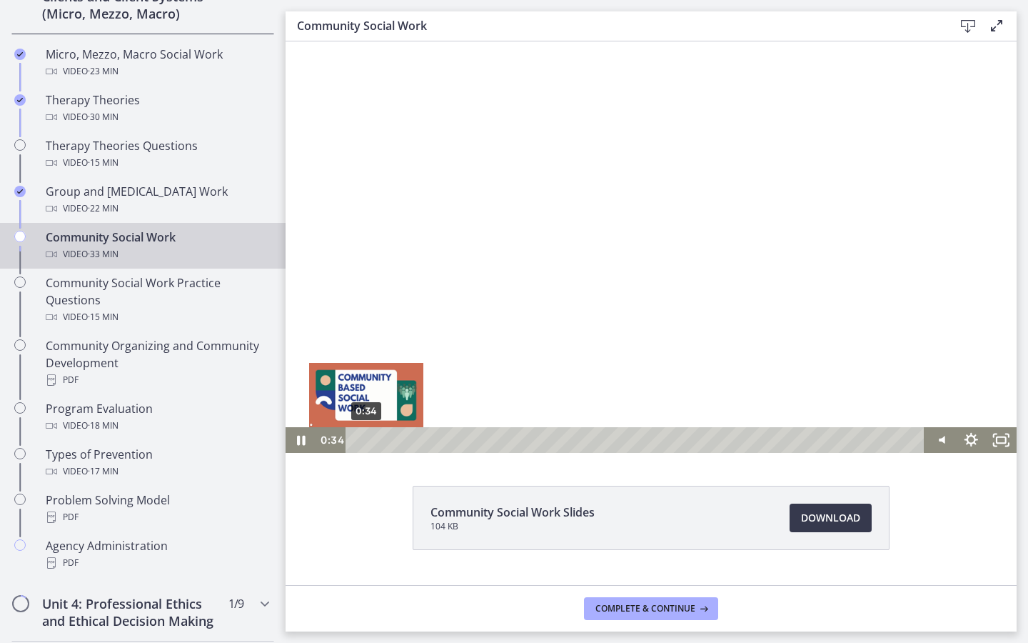
click at [366, 435] on div "0:34" at bounding box center [637, 440] width 561 height 26
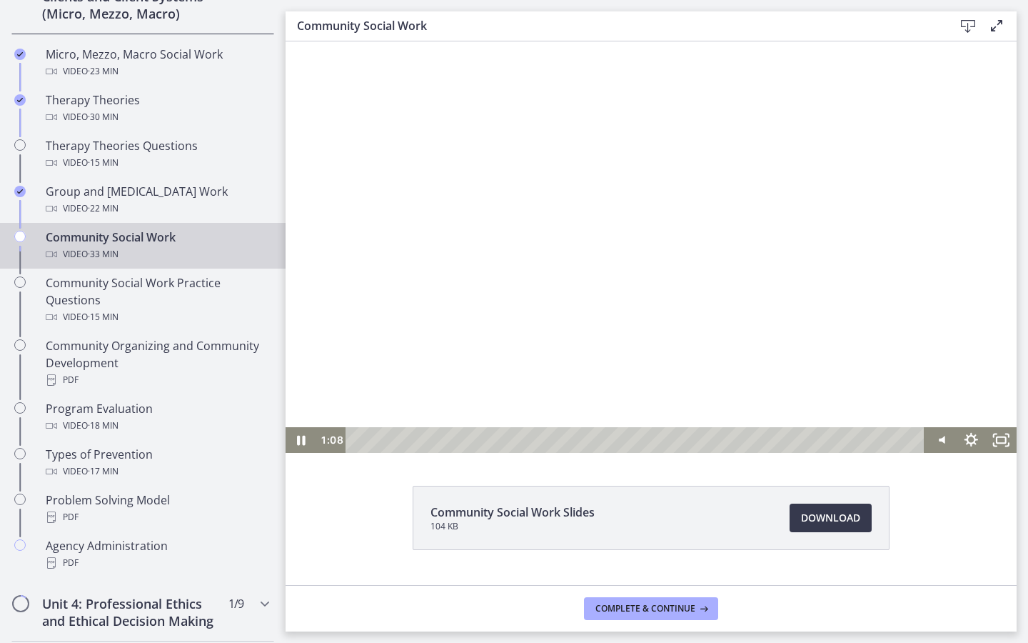
click at [838, 288] on div at bounding box center [651, 246] width 731 height 411
click at [805, 261] on div at bounding box center [651, 246] width 731 height 411
click at [805, 273] on div at bounding box center [651, 246] width 731 height 411
click at [804, 248] on div at bounding box center [651, 246] width 731 height 411
click at [764, 241] on div at bounding box center [651, 246] width 731 height 411
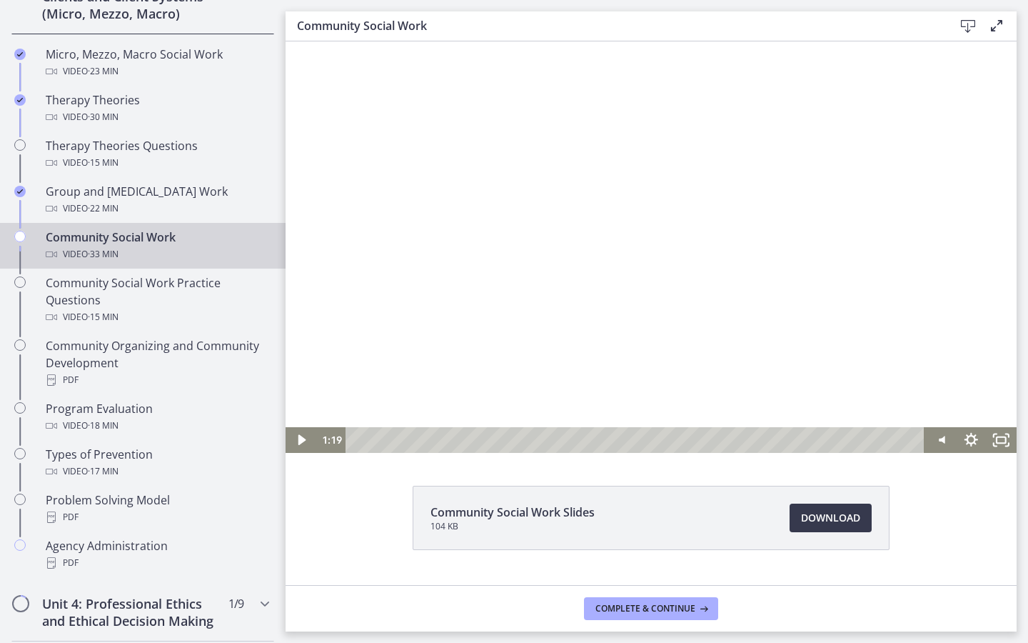
click at [796, 196] on div at bounding box center [651, 246] width 731 height 411
click at [794, 194] on div at bounding box center [651, 246] width 731 height 411
click at [762, 176] on div at bounding box center [651, 246] width 731 height 411
click at [762, 177] on div at bounding box center [651, 246] width 731 height 411
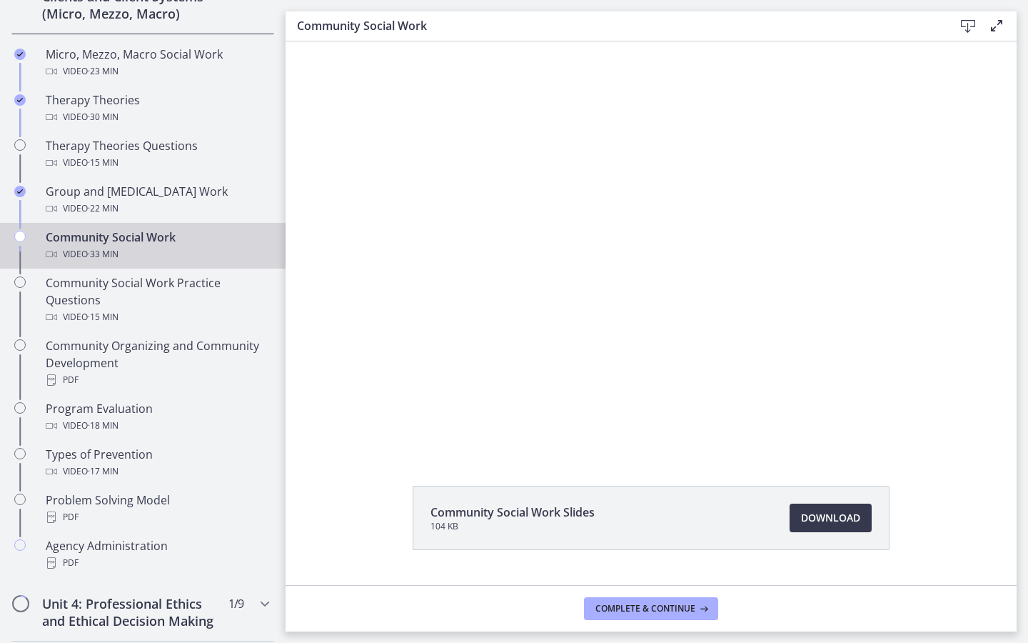
click at [760, 181] on div at bounding box center [651, 246] width 731 height 411
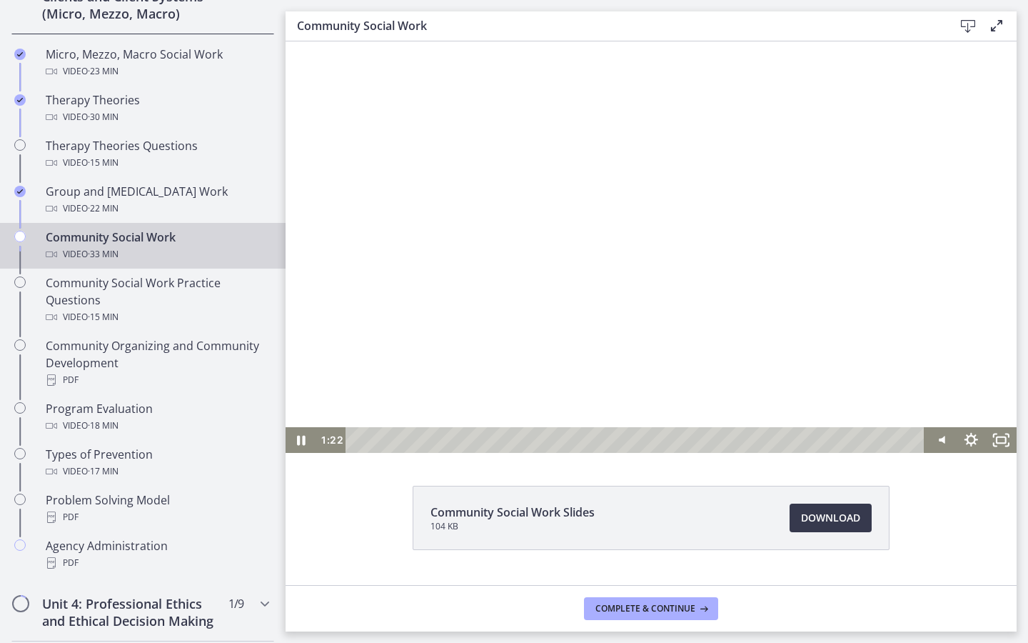
click at [754, 186] on div at bounding box center [651, 246] width 731 height 411
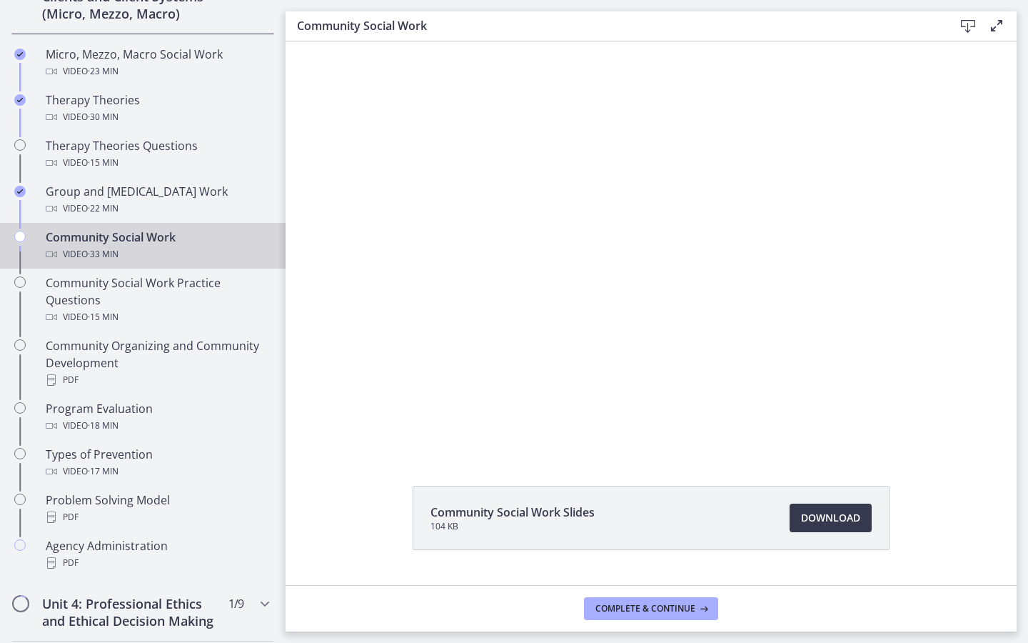
click at [752, 188] on div at bounding box center [651, 246] width 731 height 411
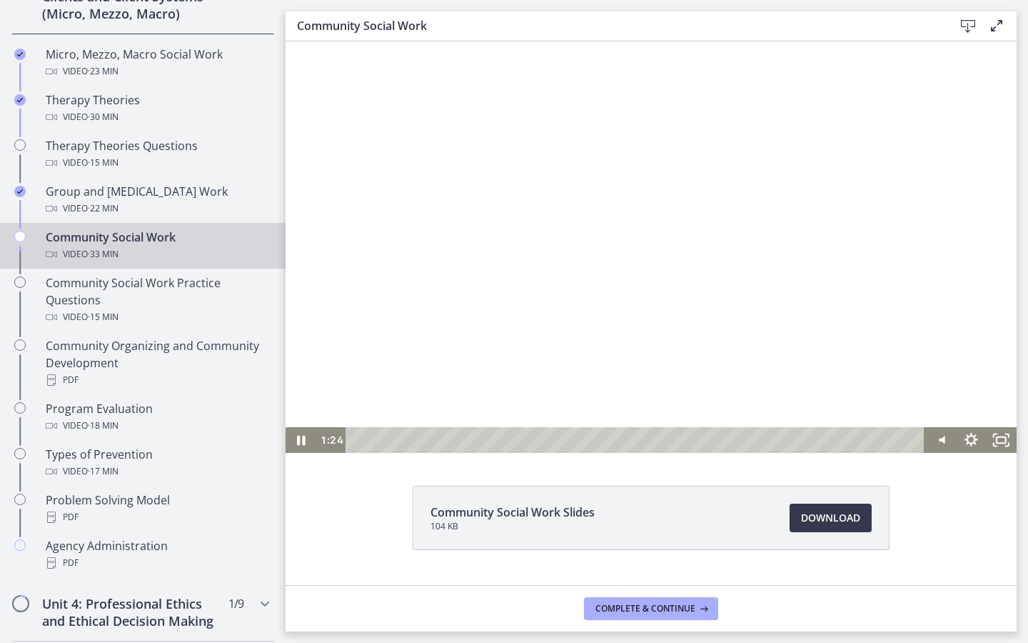
click at [748, 193] on div at bounding box center [651, 246] width 731 height 411
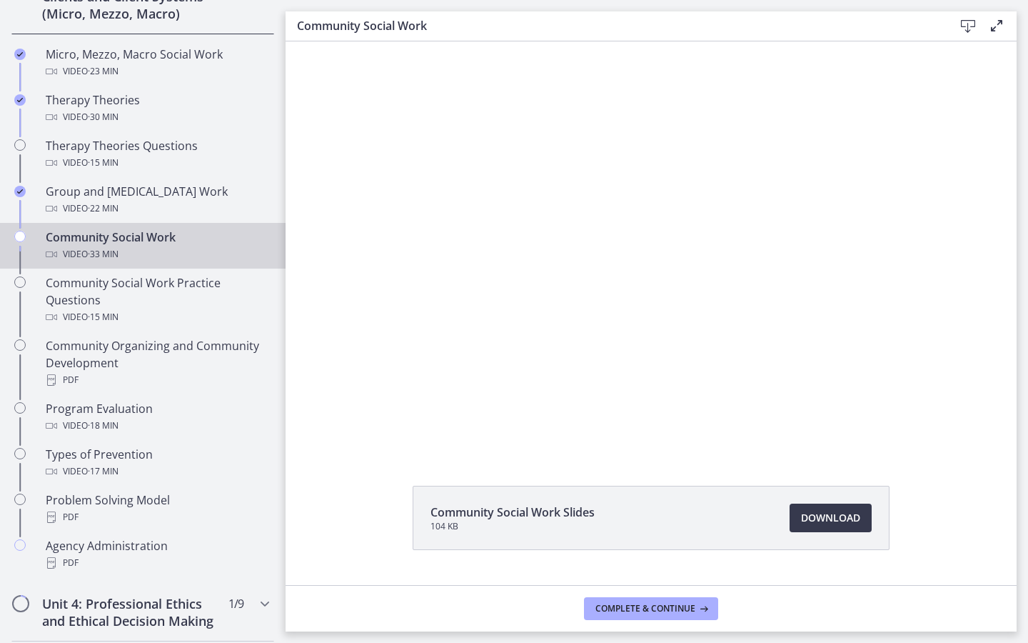
click at [744, 196] on div at bounding box center [651, 246] width 731 height 411
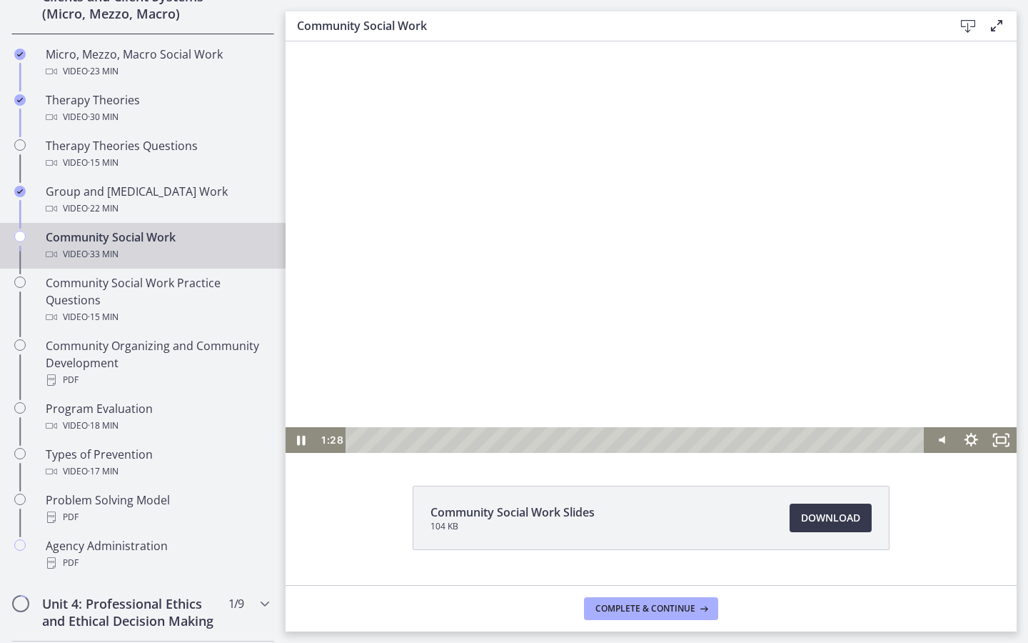
click at [749, 193] on div at bounding box center [651, 246] width 731 height 411
click at [742, 162] on div at bounding box center [651, 246] width 731 height 411
click at [696, 204] on div at bounding box center [651, 246] width 731 height 411
click at [695, 181] on div at bounding box center [651, 246] width 731 height 411
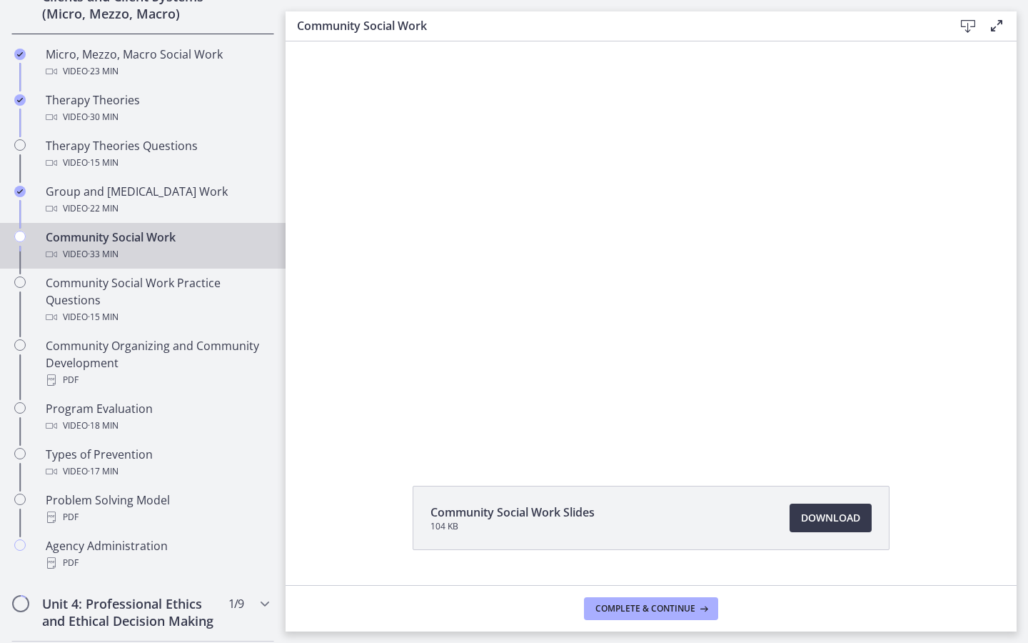
click at [580, 473] on div "Community Social Work Slides 104 KB Download Opens in a new window" at bounding box center [651, 312] width 731 height 543
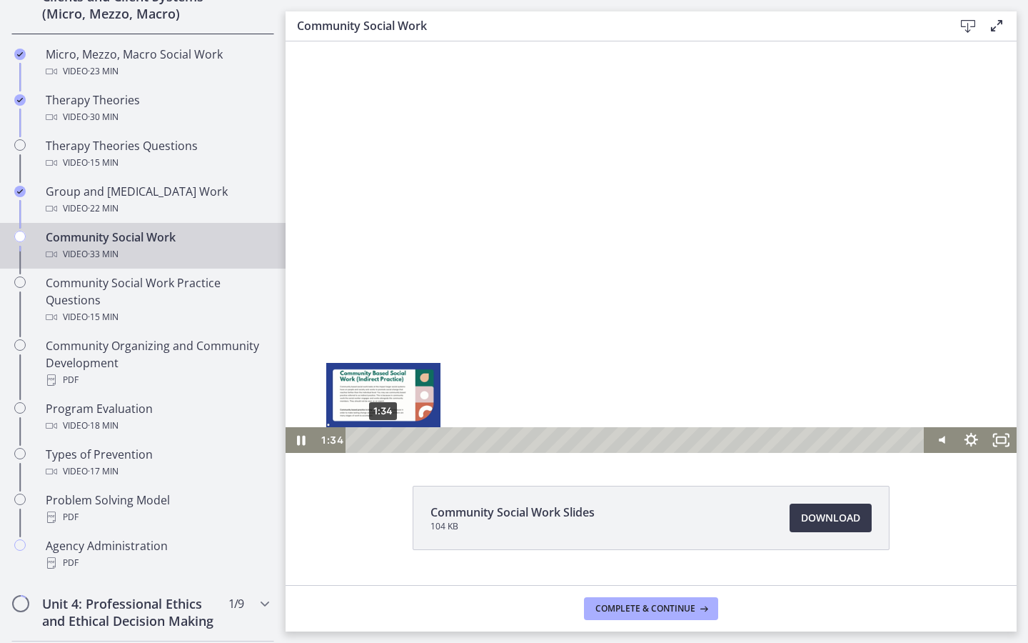
click at [383, 436] on div "1:34" at bounding box center [637, 440] width 561 height 26
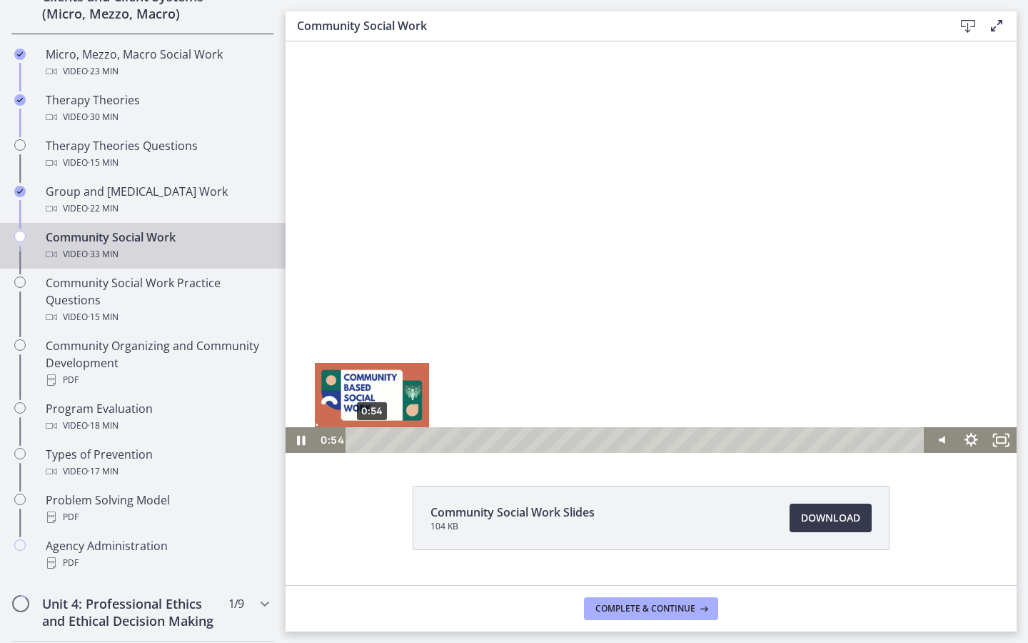
click at [372, 436] on div "0:54" at bounding box center [637, 440] width 561 height 26
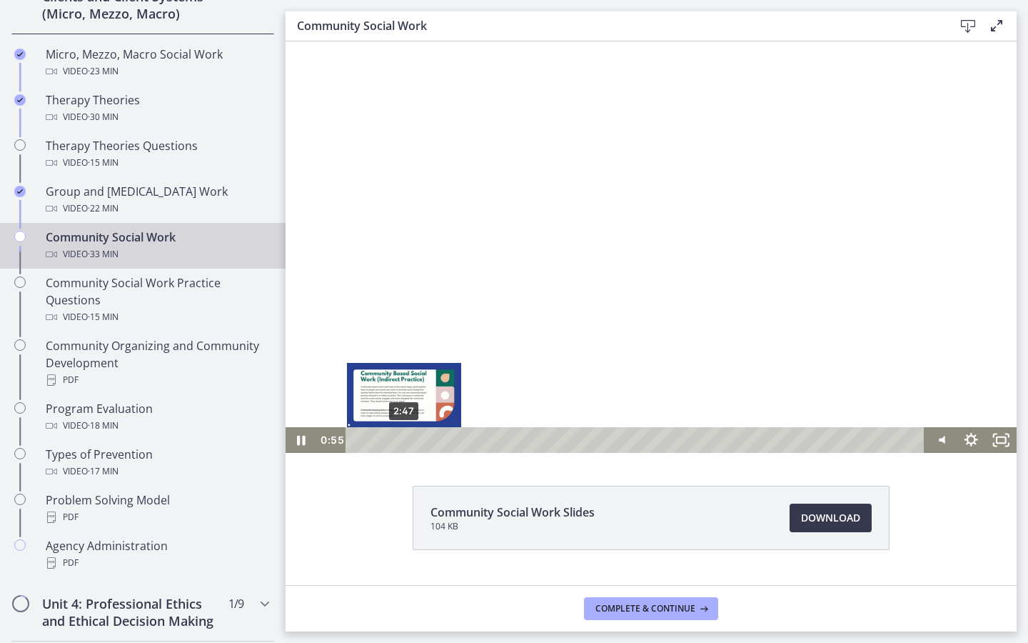
click at [404, 440] on div "2:47" at bounding box center [637, 440] width 561 height 26
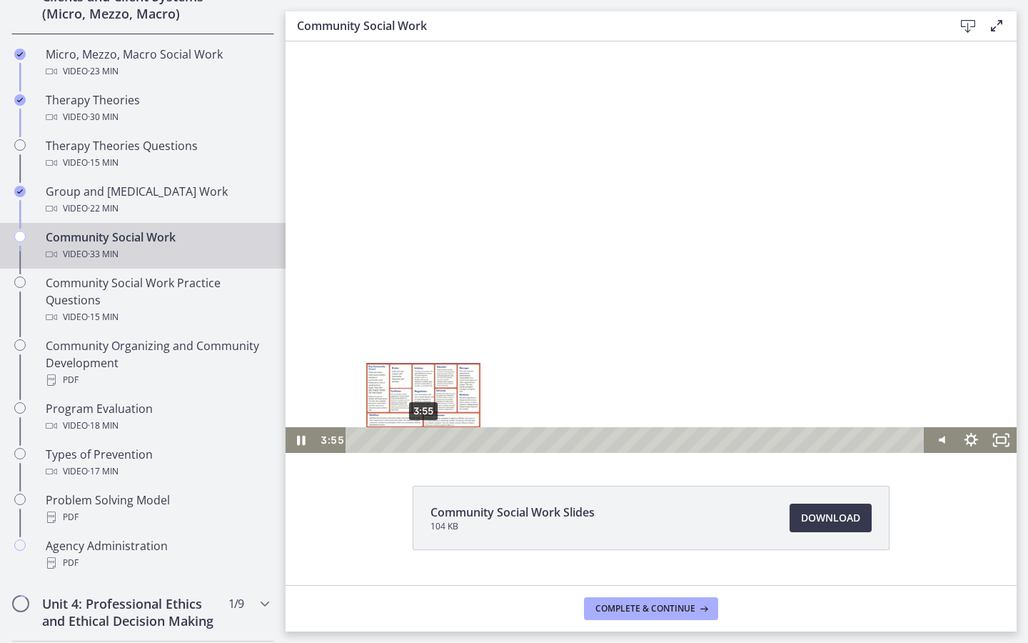
click at [423, 440] on div "3:55" at bounding box center [637, 440] width 561 height 26
click at [381, 314] on div at bounding box center [651, 246] width 731 height 411
click at [384, 238] on div at bounding box center [651, 246] width 731 height 411
click at [457, 181] on div at bounding box center [651, 246] width 731 height 411
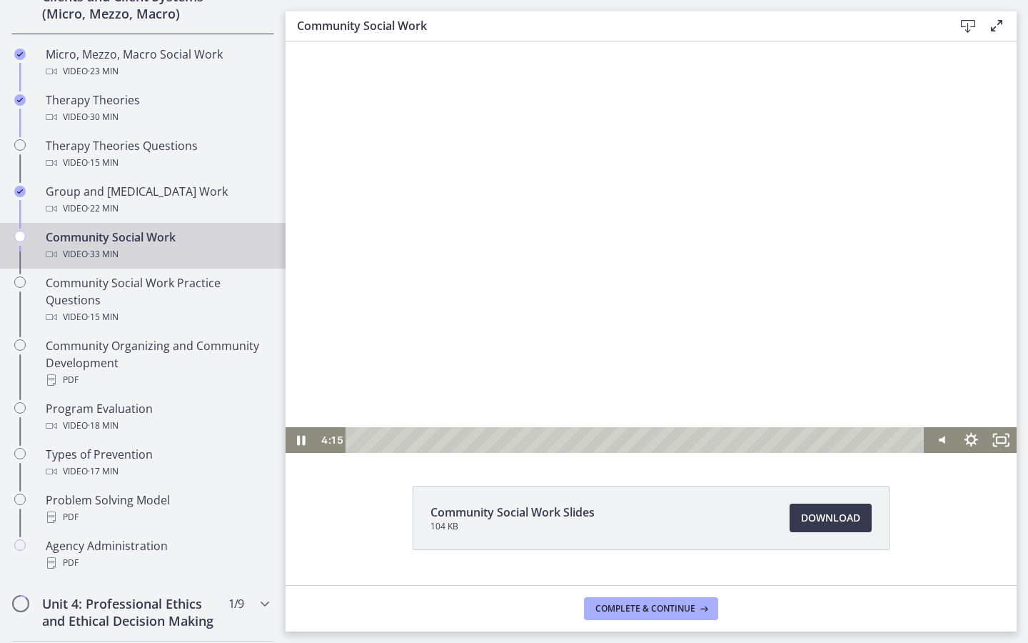
click at [435, 387] on div at bounding box center [651, 246] width 731 height 411
click at [485, 208] on div at bounding box center [651, 246] width 731 height 411
click at [619, 239] on div at bounding box center [651, 246] width 731 height 411
click at [610, 178] on div at bounding box center [651, 246] width 731 height 411
click at [623, 237] on div at bounding box center [651, 246] width 731 height 411
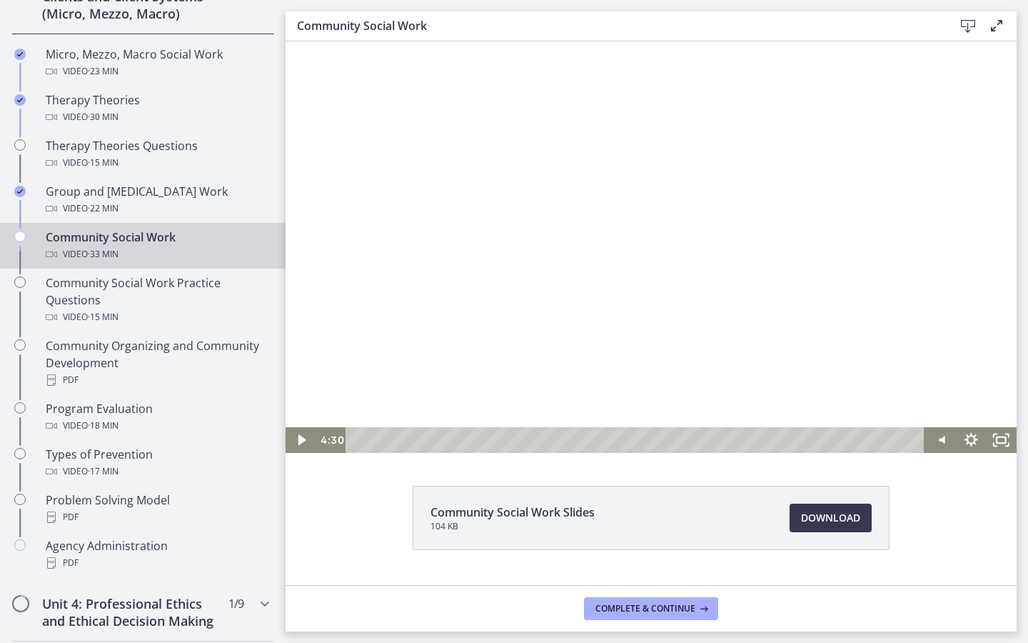
click at [623, 186] on div at bounding box center [651, 246] width 731 height 411
click at [593, 199] on div at bounding box center [651, 246] width 731 height 411
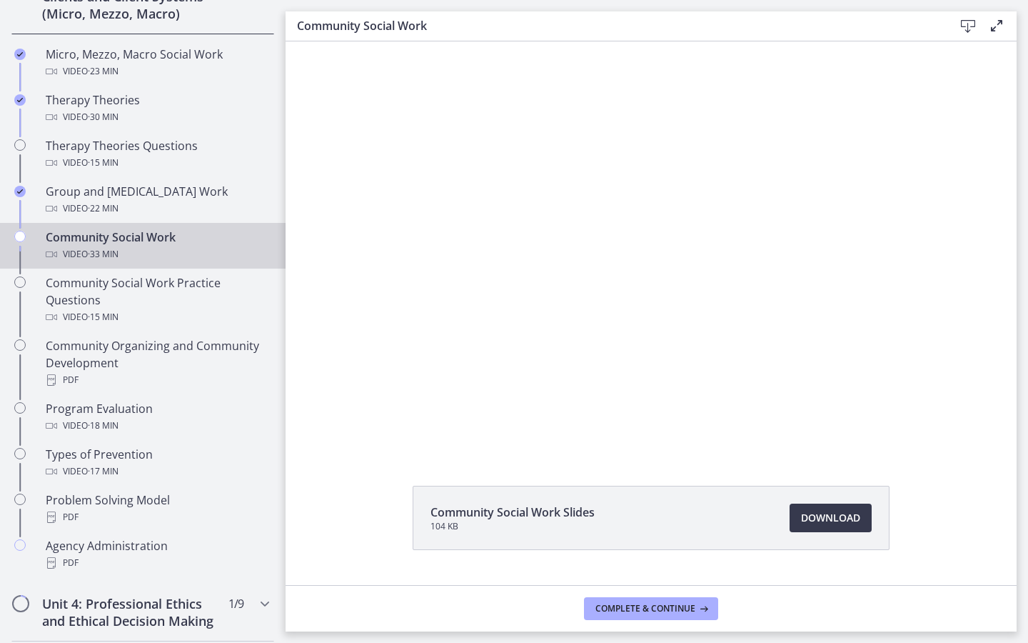
click at [593, 199] on div at bounding box center [651, 246] width 731 height 411
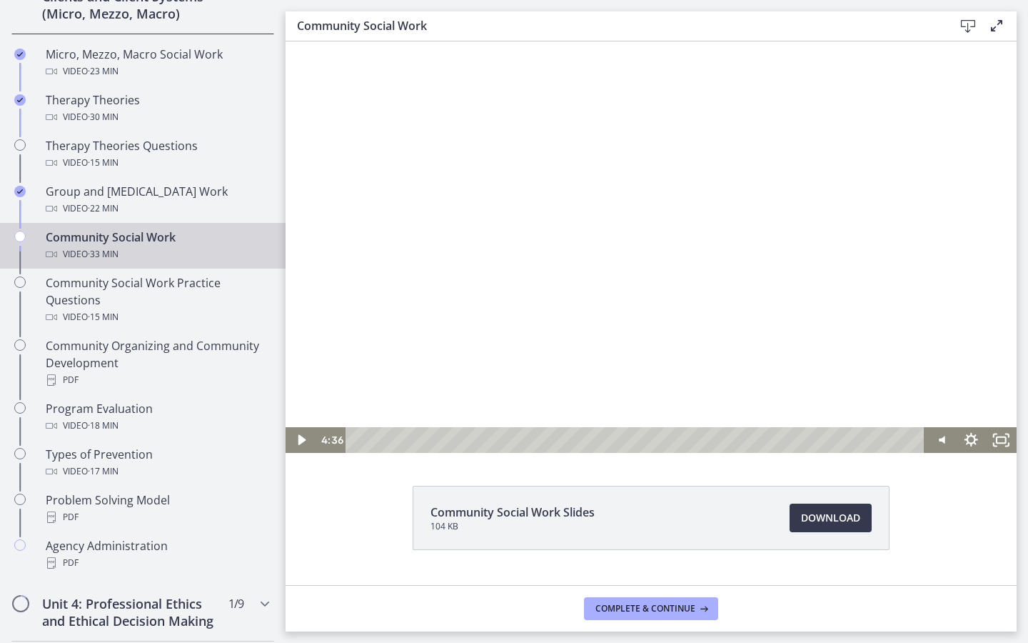
click at [593, 202] on div at bounding box center [651, 246] width 731 height 411
click at [589, 218] on div at bounding box center [651, 246] width 731 height 411
click at [608, 186] on div at bounding box center [651, 246] width 731 height 411
click at [599, 210] on div at bounding box center [651, 246] width 731 height 411
click at [583, 171] on div at bounding box center [651, 246] width 731 height 411
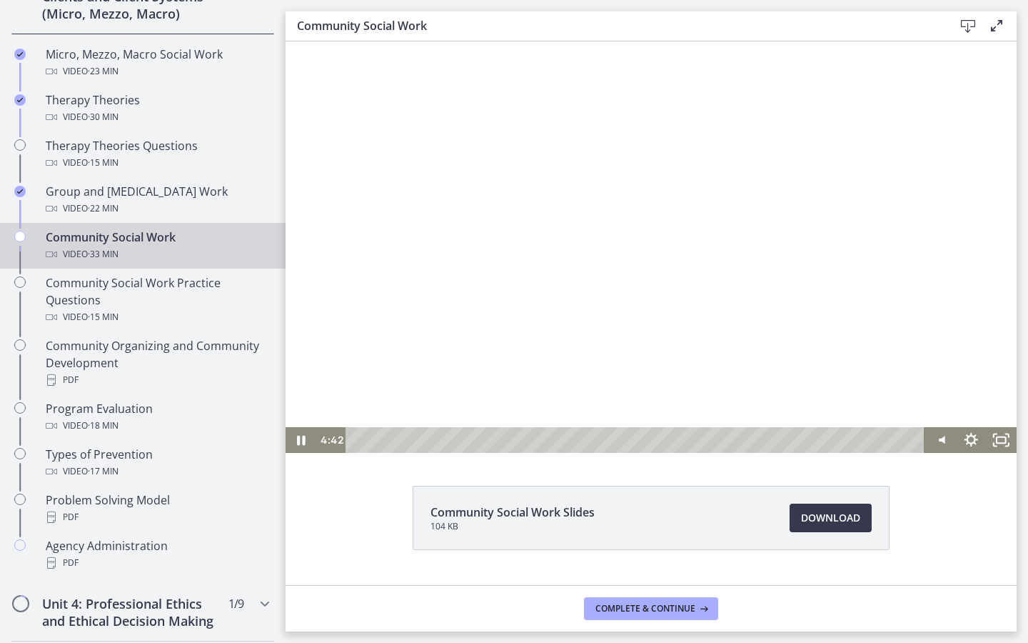
click at [583, 173] on div at bounding box center [651, 246] width 731 height 411
click at [595, 118] on div at bounding box center [651, 246] width 731 height 411
click at [594, 120] on div at bounding box center [651, 246] width 731 height 411
click at [515, 188] on div at bounding box center [651, 246] width 731 height 411
click at [520, 172] on div at bounding box center [651, 246] width 731 height 411
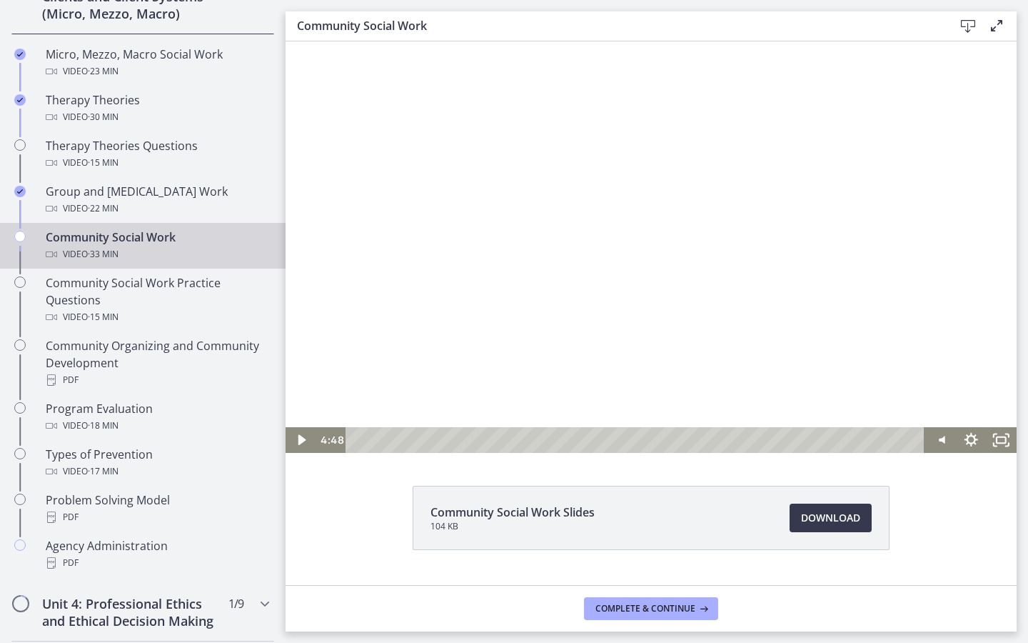
click at [504, 193] on div at bounding box center [651, 246] width 731 height 411
click at [613, 282] on div at bounding box center [651, 246] width 731 height 411
click at [605, 257] on div at bounding box center [651, 246] width 731 height 411
click at [574, 204] on div at bounding box center [651, 246] width 731 height 411
click at [573, 199] on div at bounding box center [651, 246] width 731 height 411
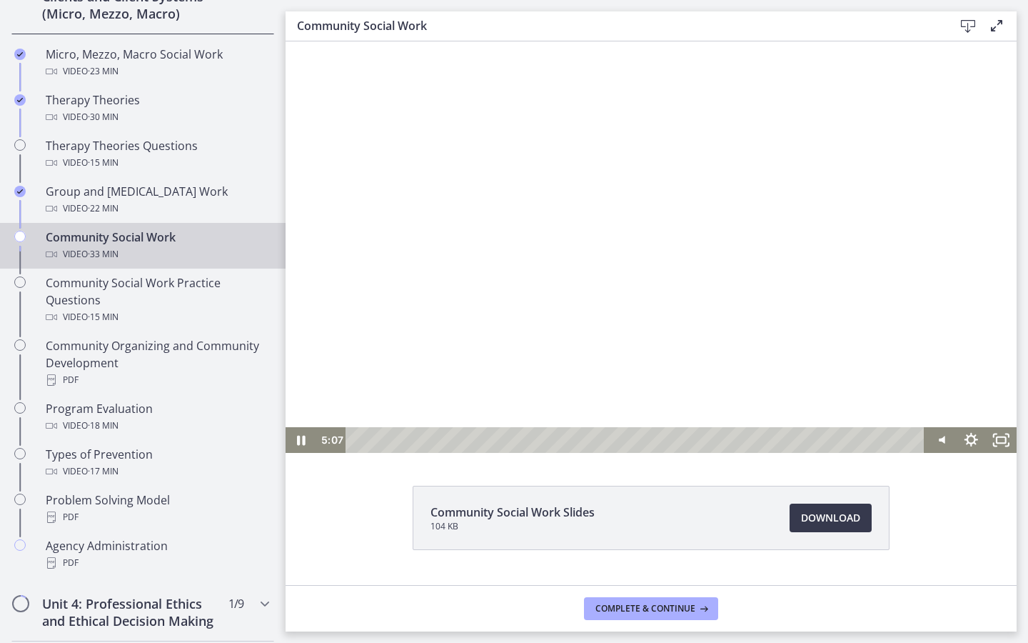
click at [573, 201] on div at bounding box center [651, 246] width 731 height 411
click at [561, 215] on div at bounding box center [651, 246] width 731 height 411
click at [566, 208] on div at bounding box center [651, 246] width 731 height 411
click at [568, 192] on div at bounding box center [651, 246] width 731 height 411
click at [568, 193] on div at bounding box center [651, 246] width 731 height 411
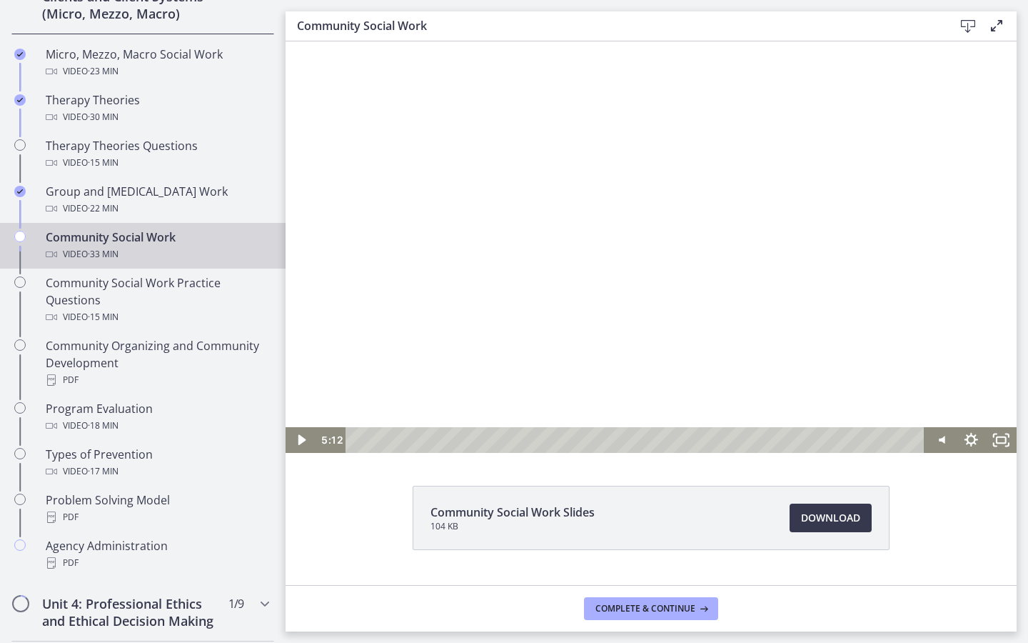
click at [567, 164] on div at bounding box center [651, 246] width 731 height 411
click at [562, 271] on div at bounding box center [651, 246] width 731 height 411
click at [573, 234] on div at bounding box center [651, 246] width 731 height 411
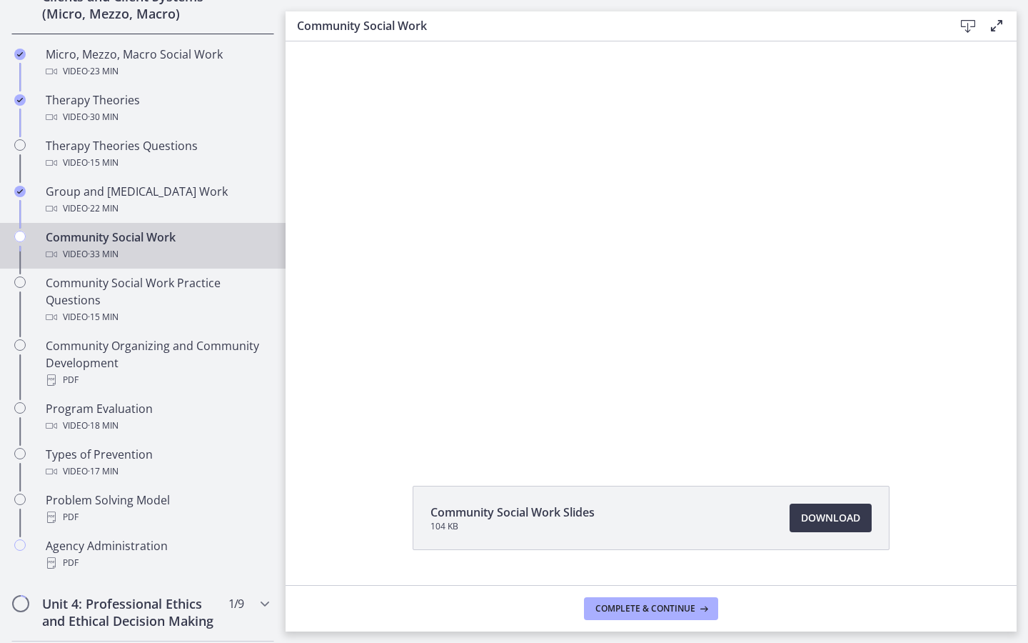
click at [573, 233] on div at bounding box center [651, 246] width 731 height 411
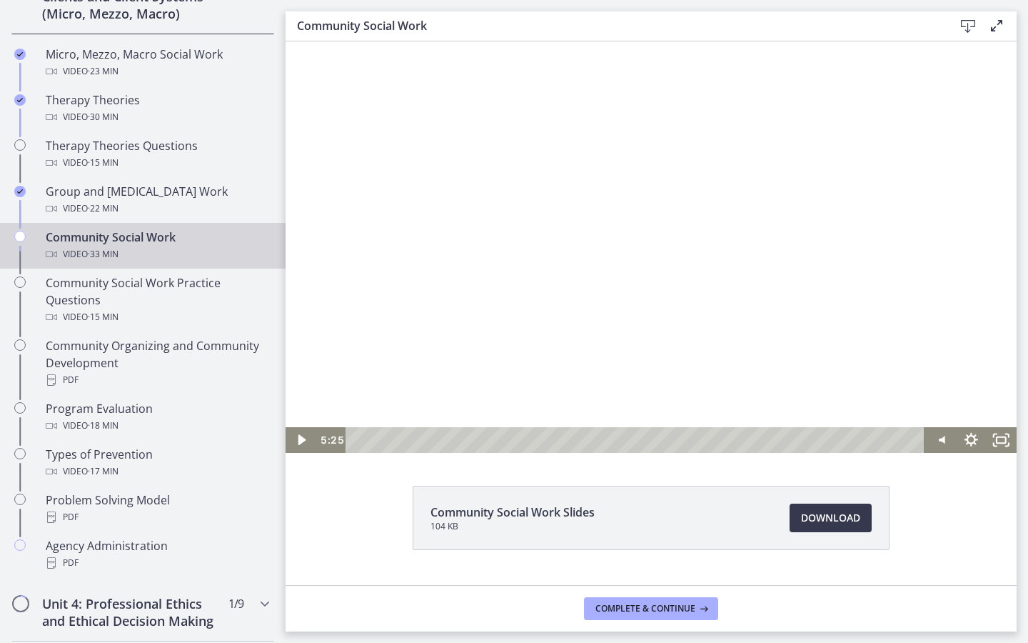
click at [563, 231] on div at bounding box center [651, 246] width 731 height 411
click at [593, 274] on div at bounding box center [651, 246] width 731 height 411
click at [646, 228] on div at bounding box center [651, 246] width 731 height 411
click at [583, 223] on div at bounding box center [651, 246] width 731 height 411
click at [468, 205] on div at bounding box center [651, 246] width 731 height 411
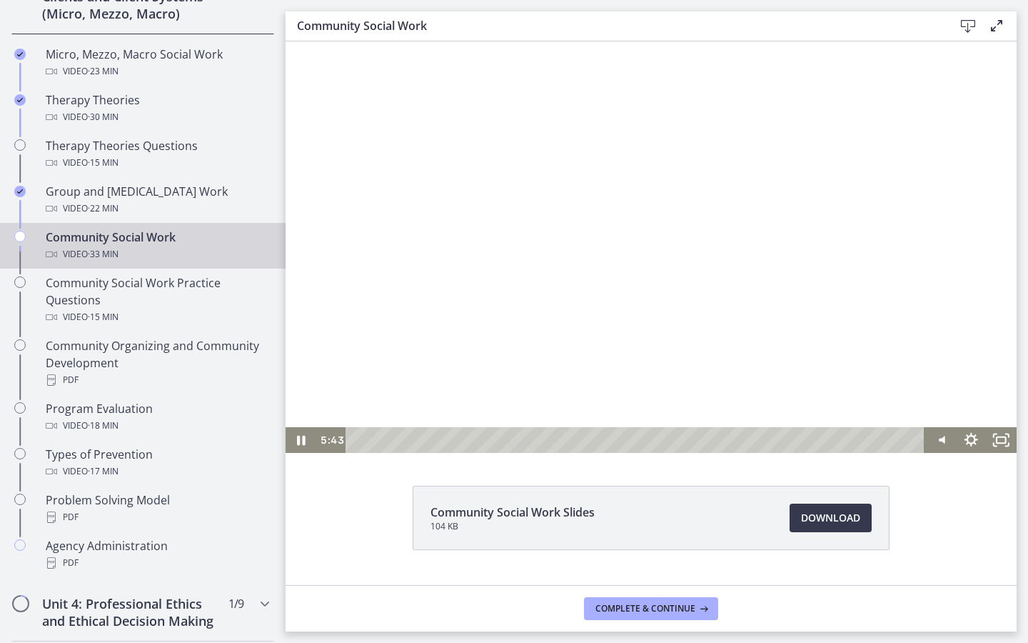
click at [600, 215] on div at bounding box center [651, 246] width 731 height 411
click at [646, 235] on div at bounding box center [651, 246] width 731 height 411
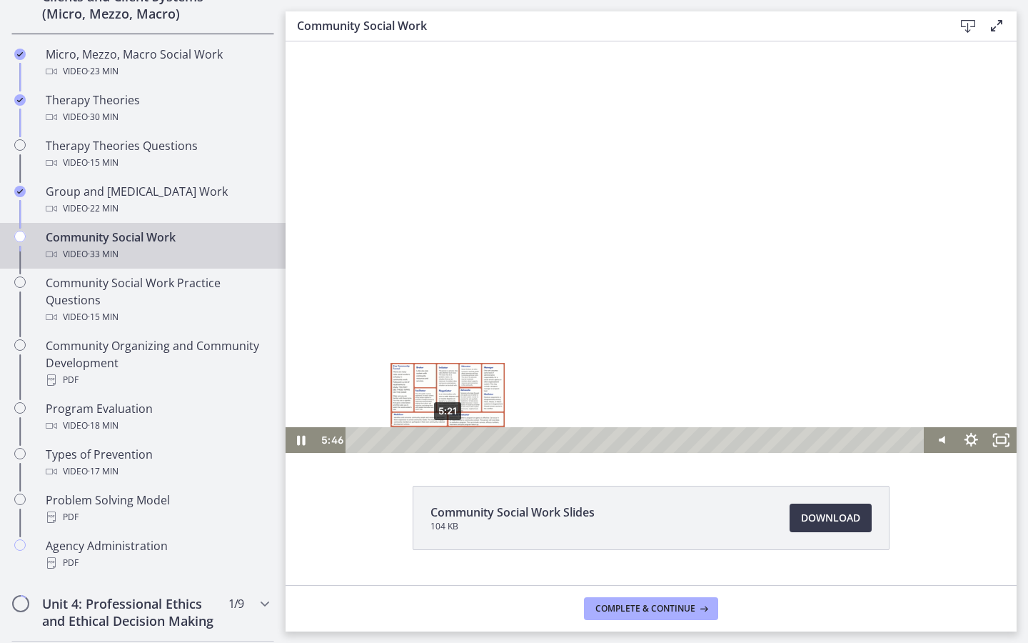
click at [448, 438] on div "5:21" at bounding box center [637, 440] width 561 height 26
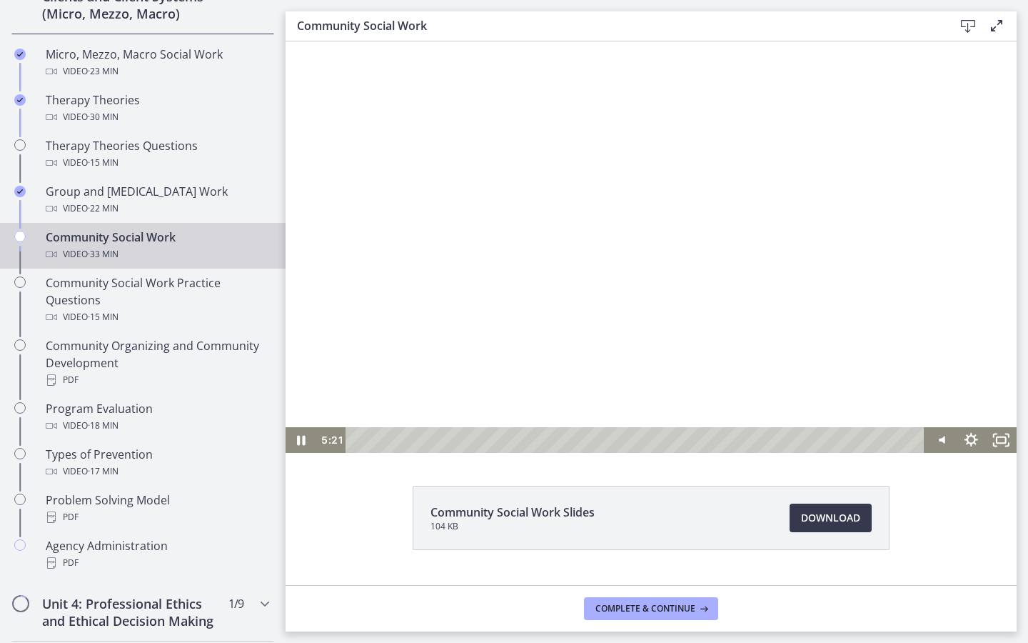
click at [559, 331] on div at bounding box center [651, 246] width 731 height 411
click at [559, 328] on div at bounding box center [651, 246] width 731 height 411
click at [664, 256] on div at bounding box center [651, 246] width 731 height 411
click at [669, 191] on div at bounding box center [651, 246] width 731 height 411
click at [688, 219] on div at bounding box center [651, 246] width 731 height 411
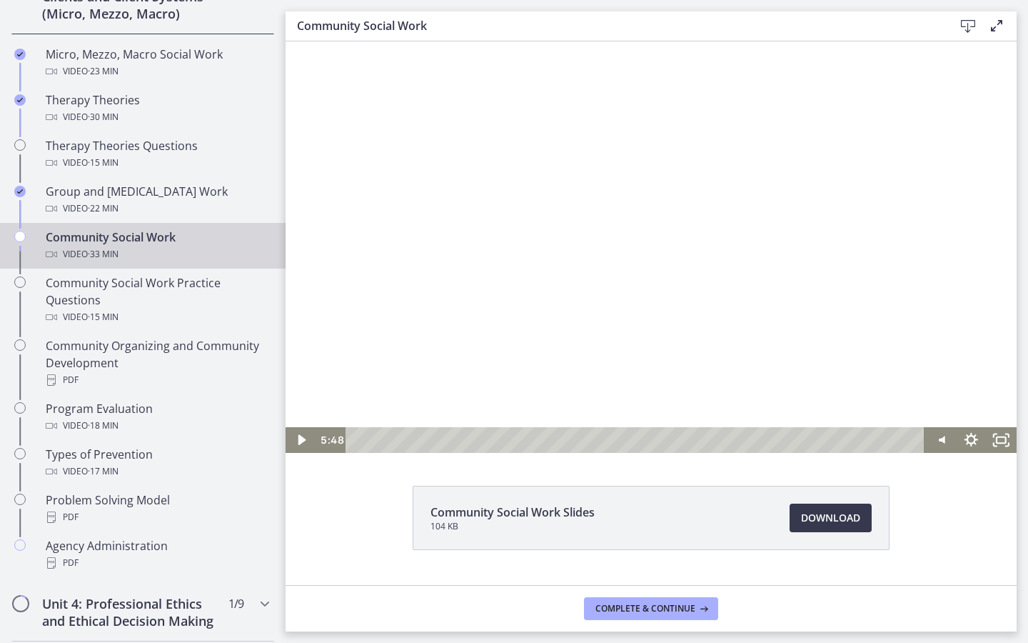
click at [684, 219] on div at bounding box center [651, 246] width 731 height 411
click at [701, 190] on div at bounding box center [651, 246] width 731 height 411
click at [721, 171] on div at bounding box center [651, 246] width 731 height 411
click at [721, 169] on div at bounding box center [651, 246] width 731 height 411
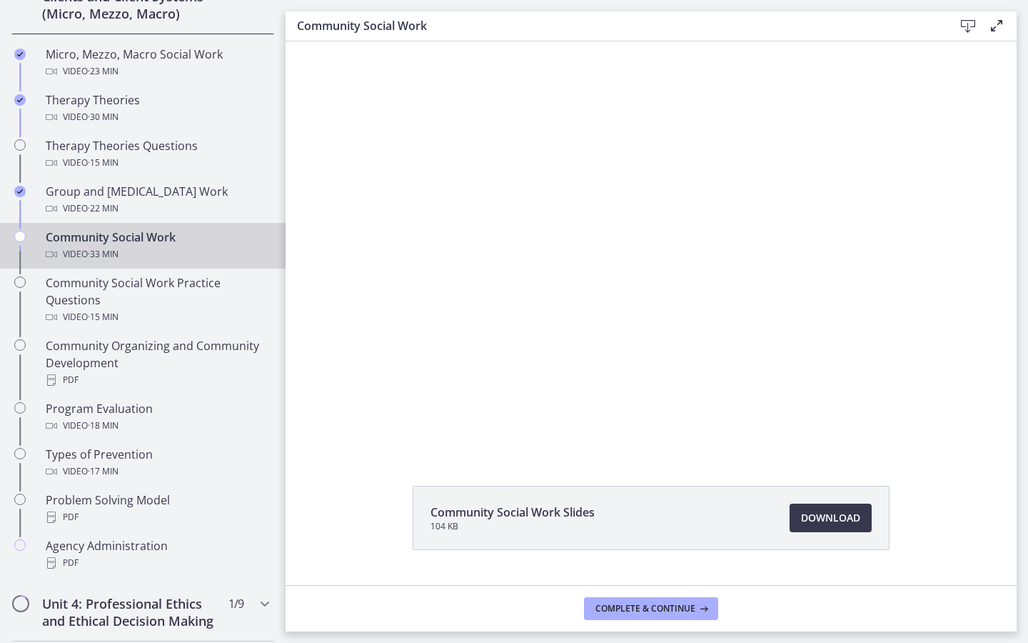
click at [721, 169] on div at bounding box center [651, 246] width 731 height 411
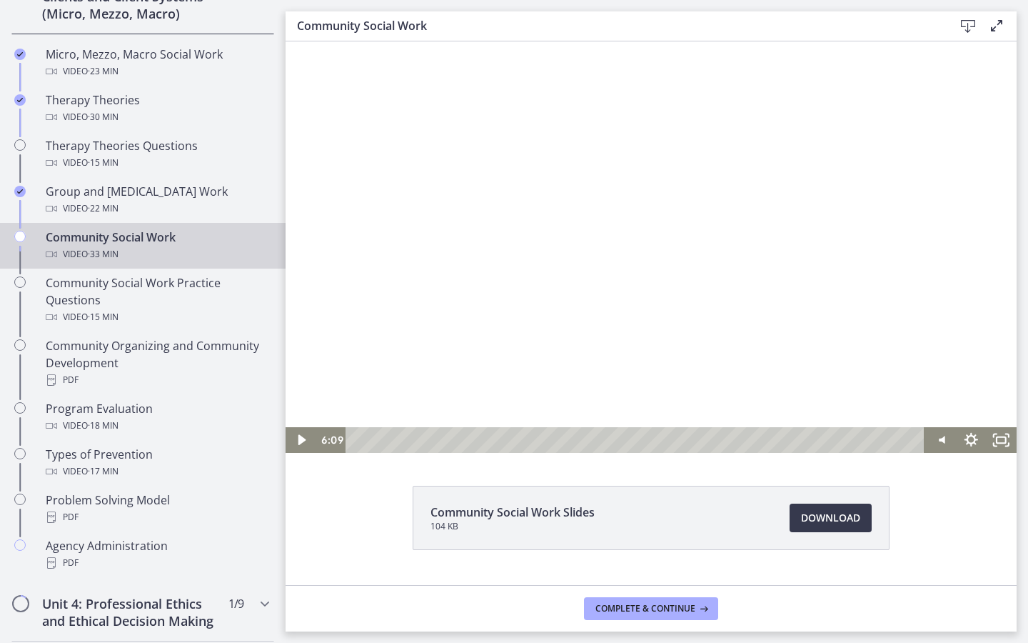
click at [702, 142] on div at bounding box center [651, 246] width 731 height 411
click at [702, 141] on div at bounding box center [651, 246] width 731 height 411
click at [681, 132] on div at bounding box center [651, 246] width 731 height 411
click at [671, 111] on div at bounding box center [651, 246] width 731 height 411
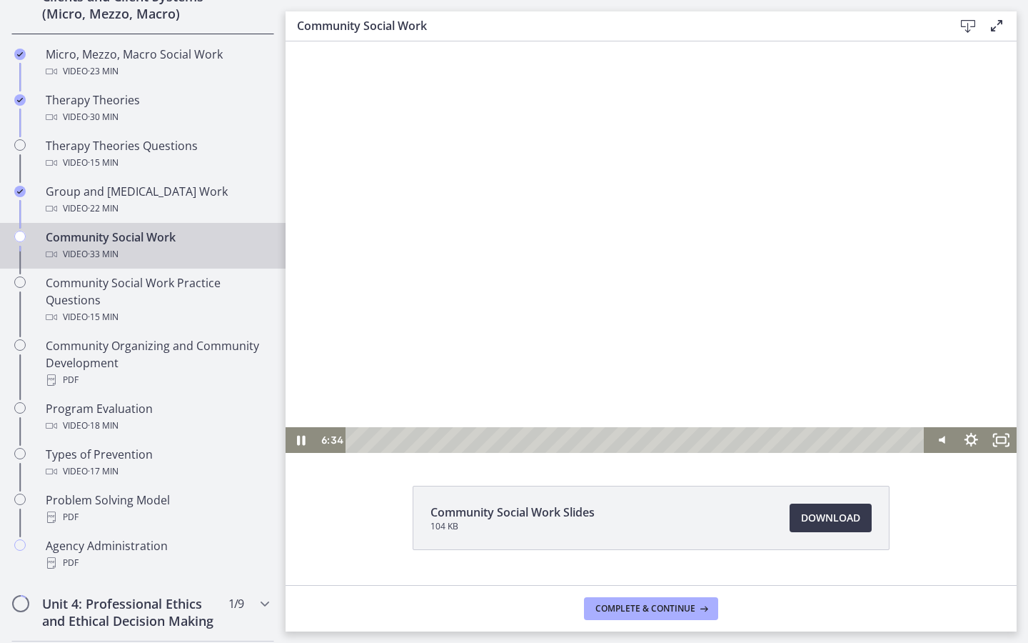
click at [759, 162] on div at bounding box center [651, 246] width 731 height 411
click at [746, 149] on div at bounding box center [651, 246] width 731 height 411
click at [760, 191] on div at bounding box center [651, 246] width 731 height 411
click at [713, 232] on div at bounding box center [651, 246] width 731 height 411
click at [683, 252] on div at bounding box center [651, 246] width 731 height 411
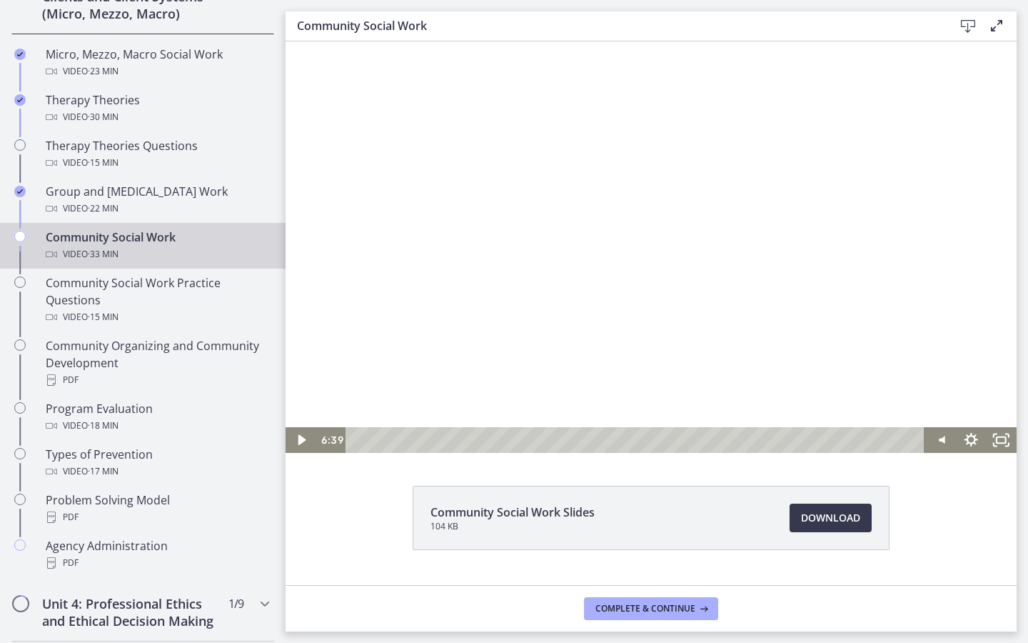
click at [682, 258] on div at bounding box center [651, 246] width 731 height 411
click at [681, 280] on div at bounding box center [651, 246] width 731 height 411
click at [652, 272] on div at bounding box center [651, 246] width 731 height 411
click at [663, 245] on div at bounding box center [651, 246] width 731 height 411
drag, startPoint x: 657, startPoint y: 229, endPoint x: 657, endPoint y: 219, distance: 10.0
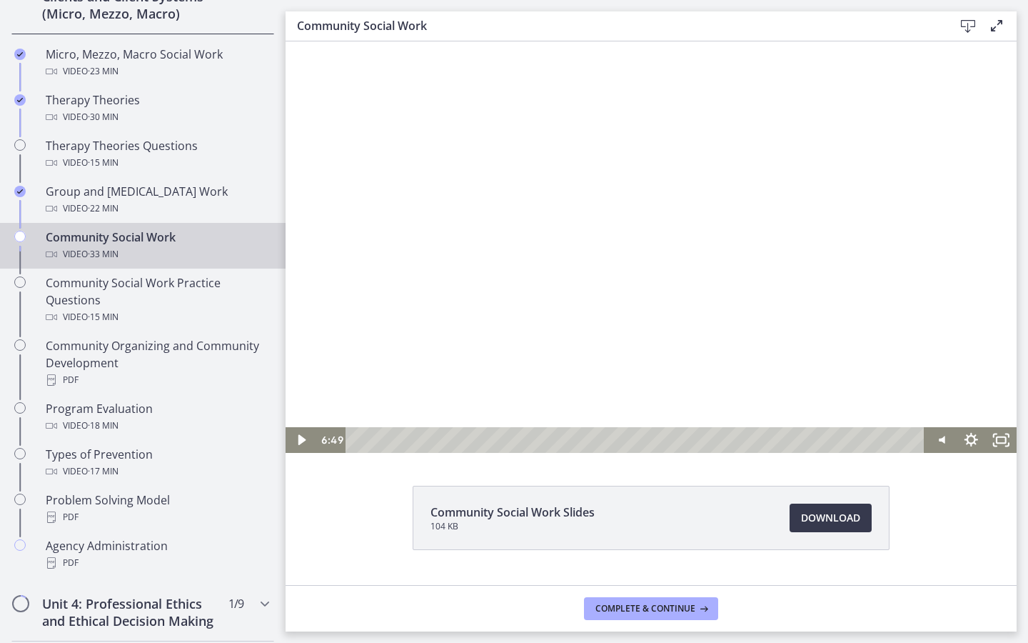
click at [657, 229] on div at bounding box center [651, 246] width 731 height 411
click at [653, 246] on div at bounding box center [651, 246] width 731 height 411
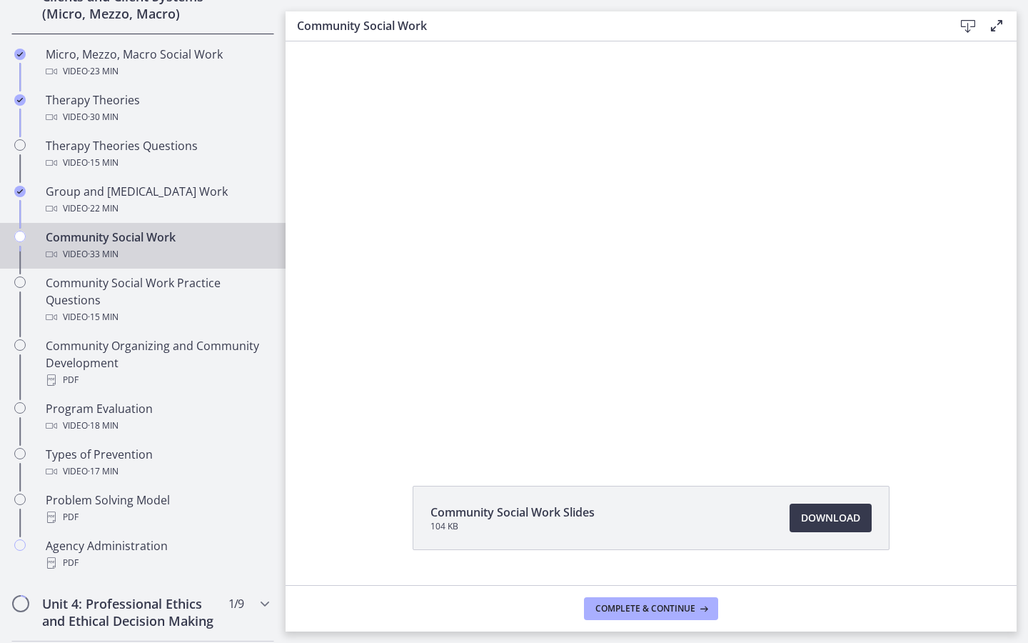
click at [653, 246] on div at bounding box center [651, 246] width 731 height 411
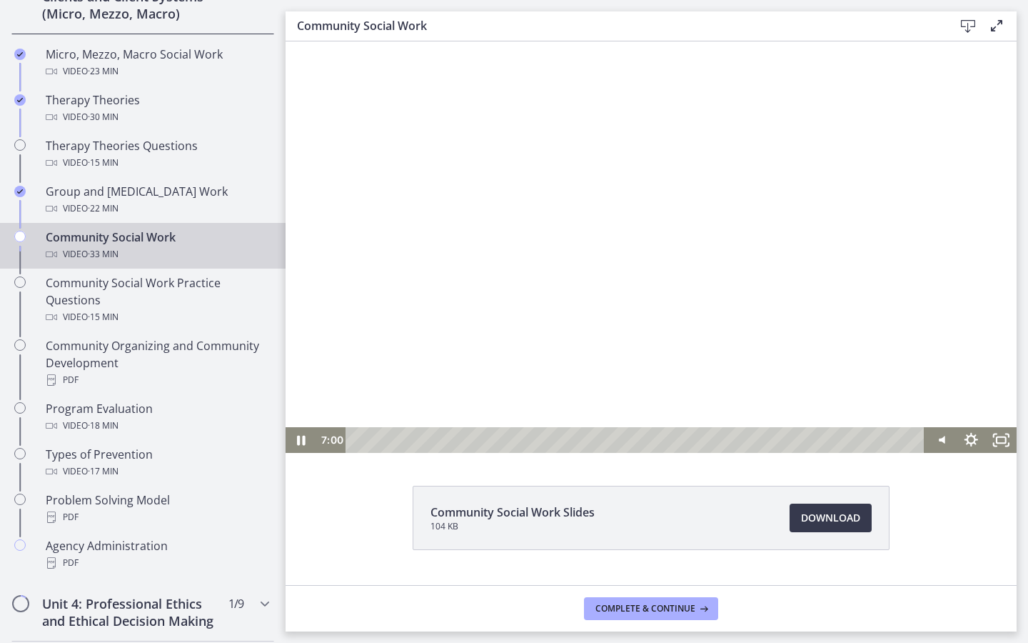
click at [653, 252] on div at bounding box center [651, 246] width 731 height 411
click at [670, 190] on div at bounding box center [651, 246] width 731 height 411
click at [732, 201] on div at bounding box center [651, 246] width 731 height 411
click at [847, 217] on div at bounding box center [651, 246] width 731 height 411
click at [812, 180] on div at bounding box center [651, 246] width 731 height 411
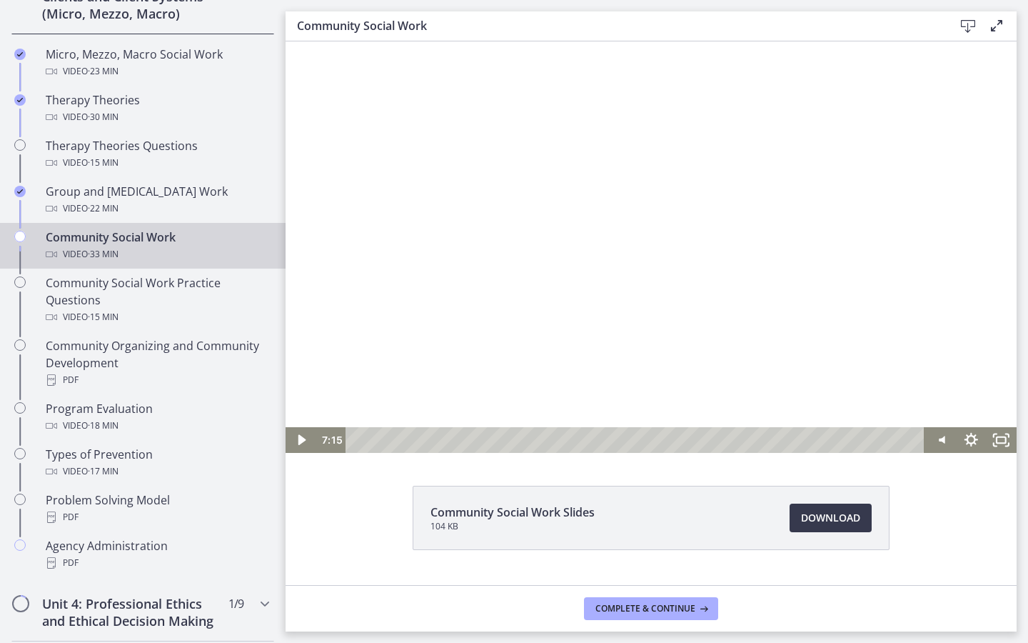
click at [815, 196] on div at bounding box center [651, 246] width 731 height 411
click at [813, 181] on div at bounding box center [651, 246] width 731 height 411
click at [805, 179] on div at bounding box center [651, 246] width 731 height 411
click at [805, 181] on div at bounding box center [651, 246] width 731 height 411
click at [804, 178] on div at bounding box center [651, 246] width 731 height 411
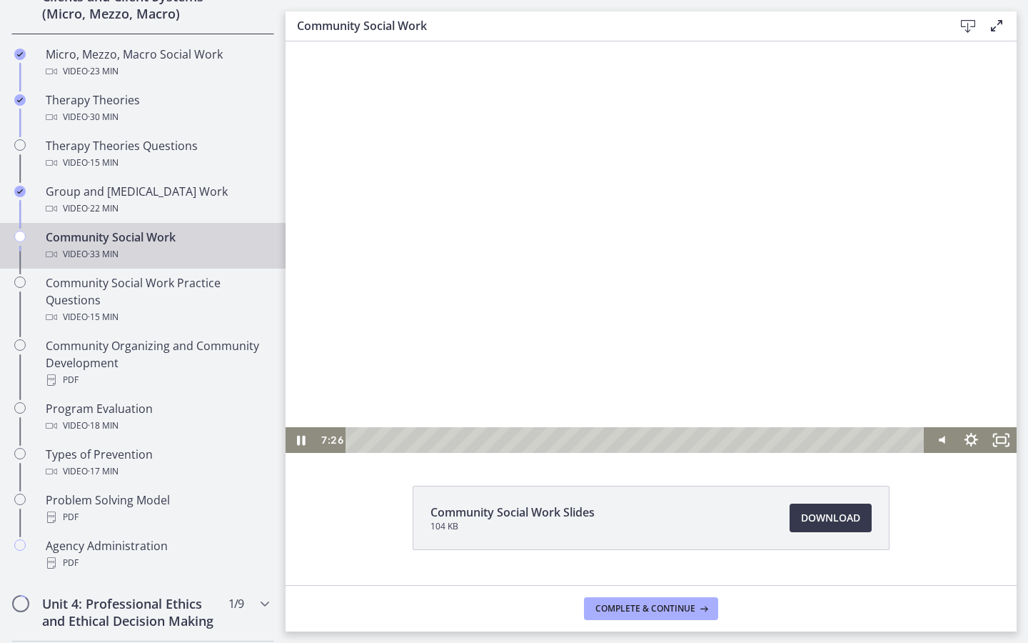
click at [790, 166] on div at bounding box center [651, 246] width 731 height 411
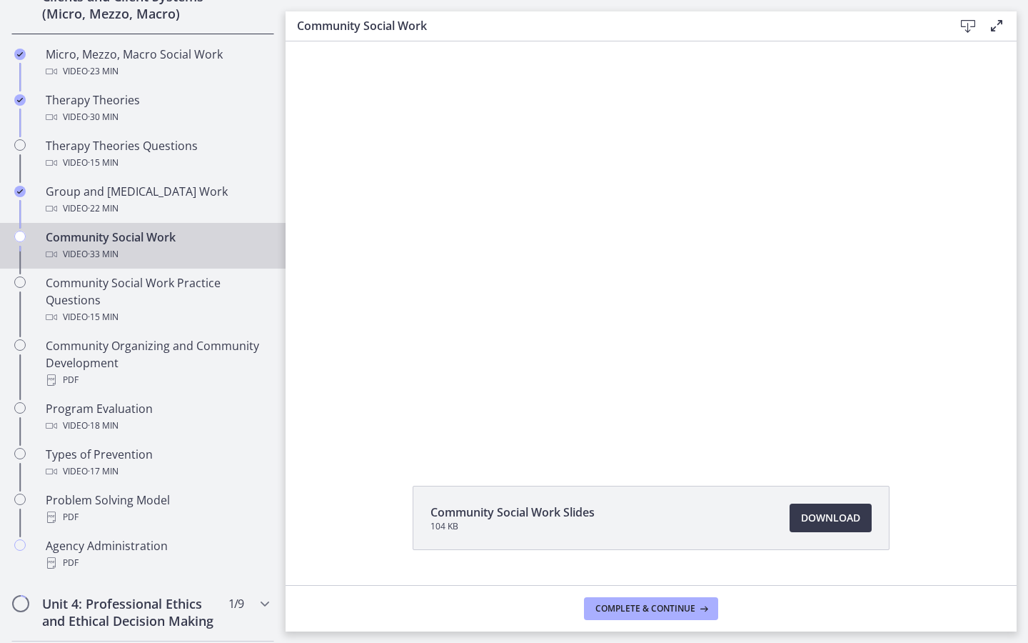
click at [790, 166] on div at bounding box center [651, 246] width 731 height 411
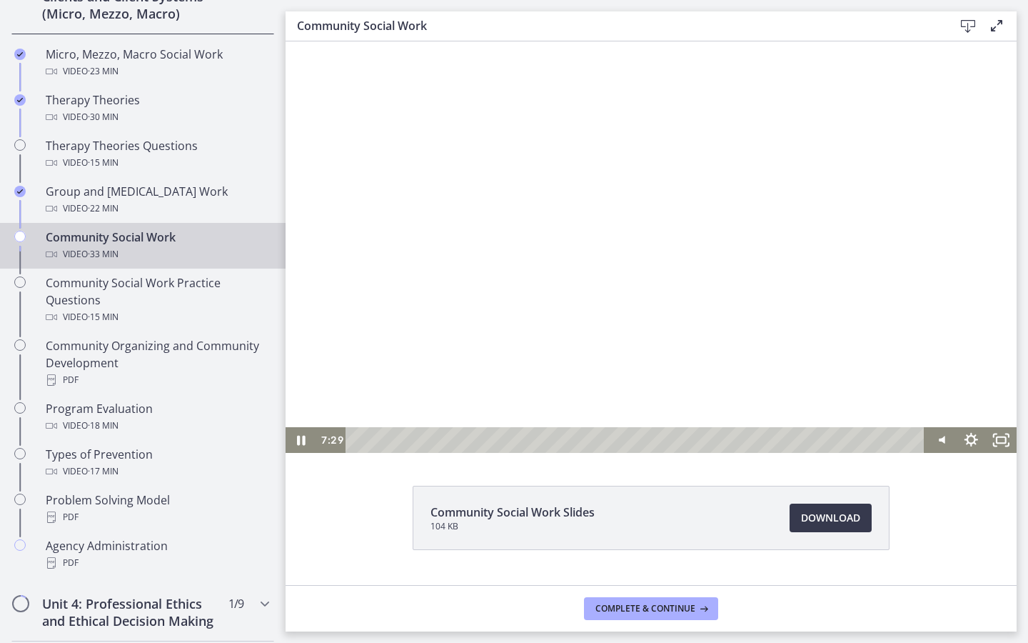
click at [790, 162] on div at bounding box center [651, 246] width 731 height 411
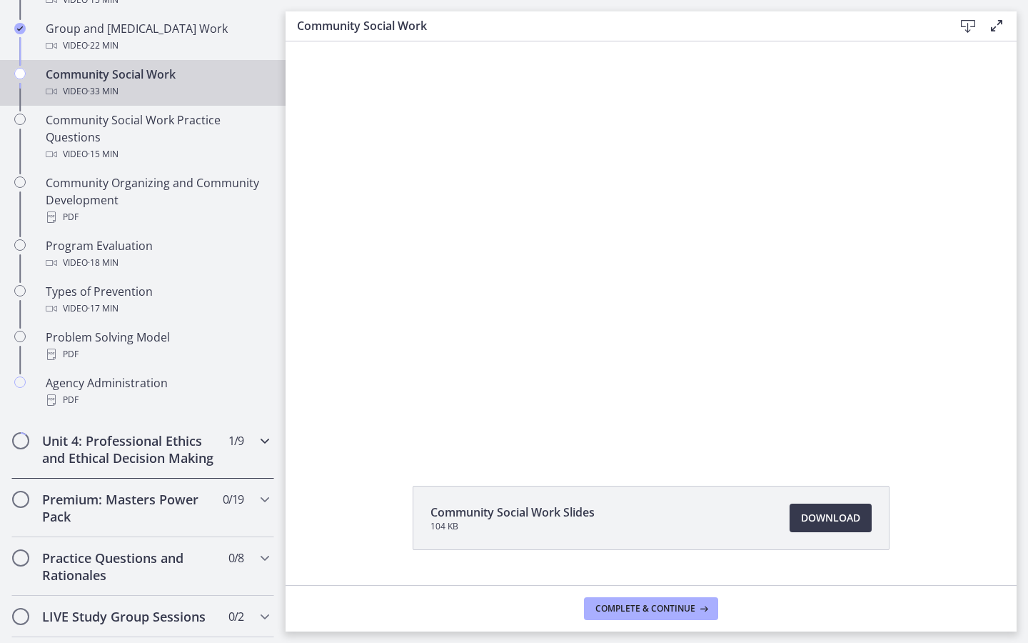
scroll to position [759, 0]
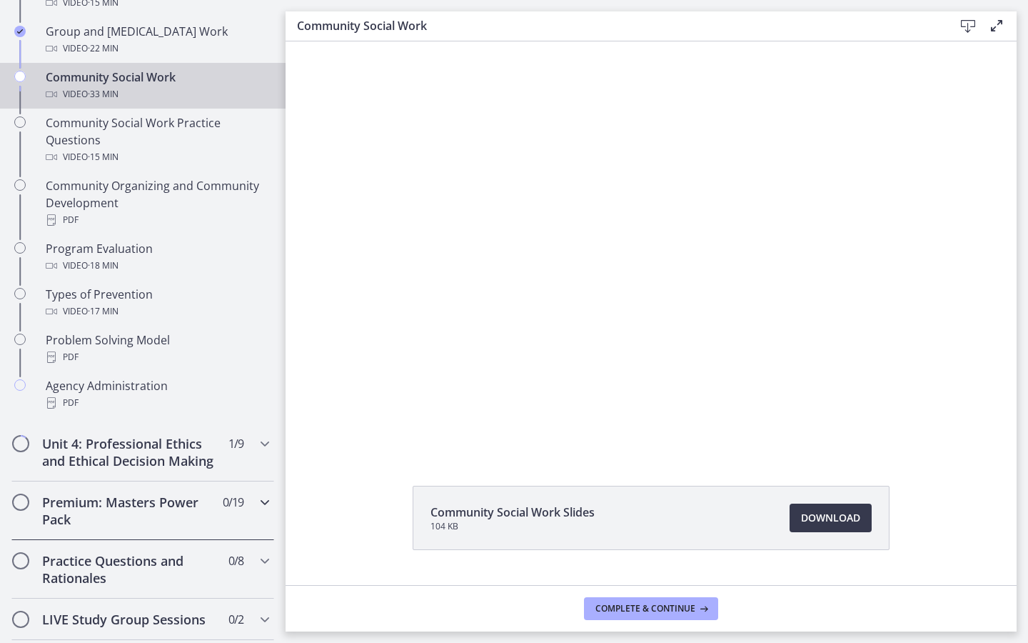
click at [267, 503] on icon "Chapters" at bounding box center [264, 501] width 17 height 17
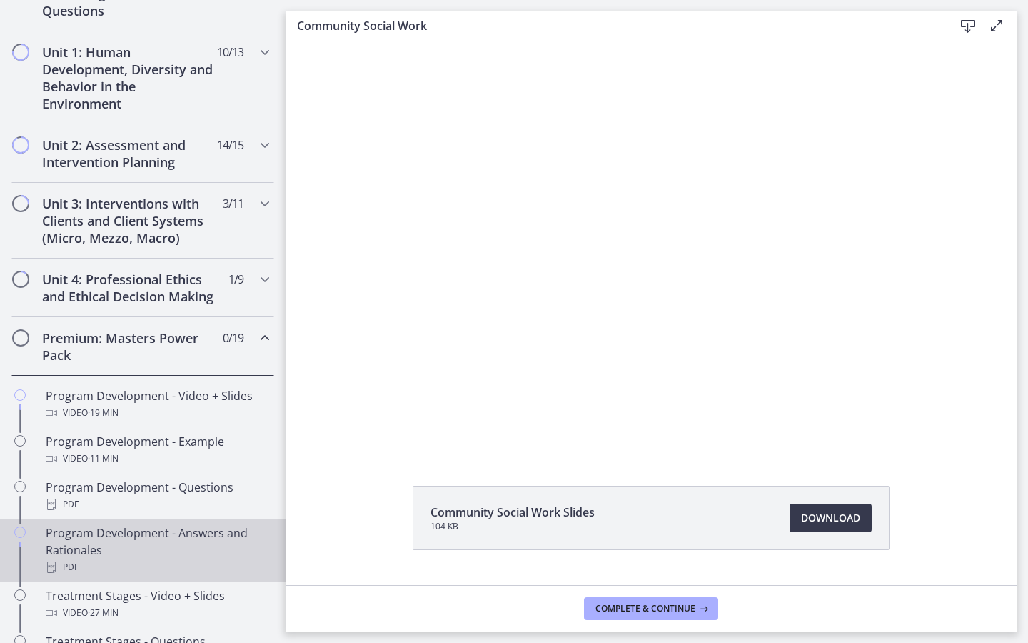
scroll to position [0, 0]
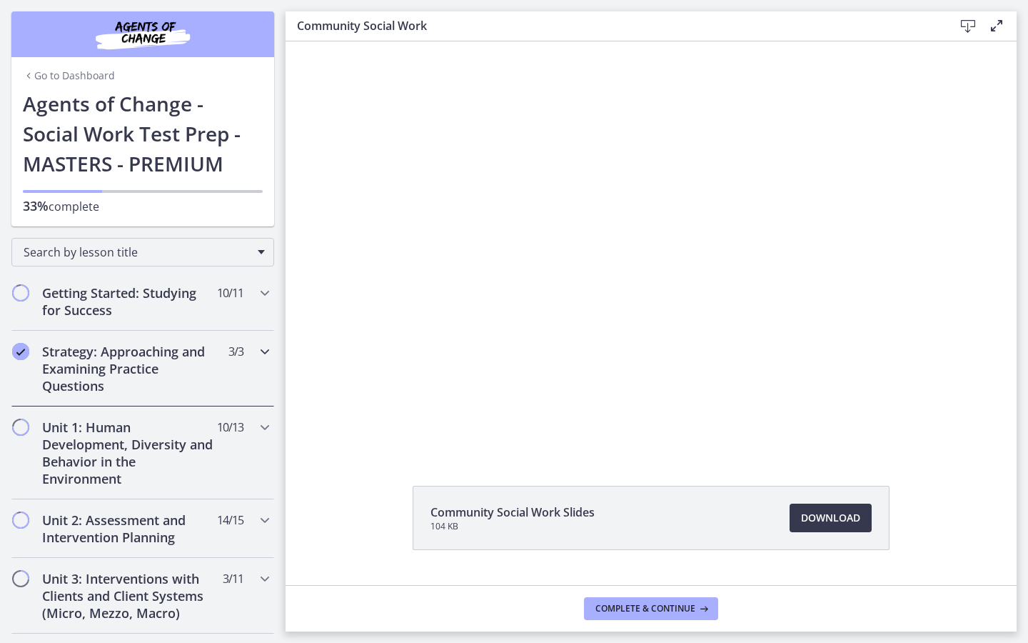
click at [213, 390] on h2 "Strategy: Approaching and Examining Practice Questions" at bounding box center [129, 368] width 174 height 51
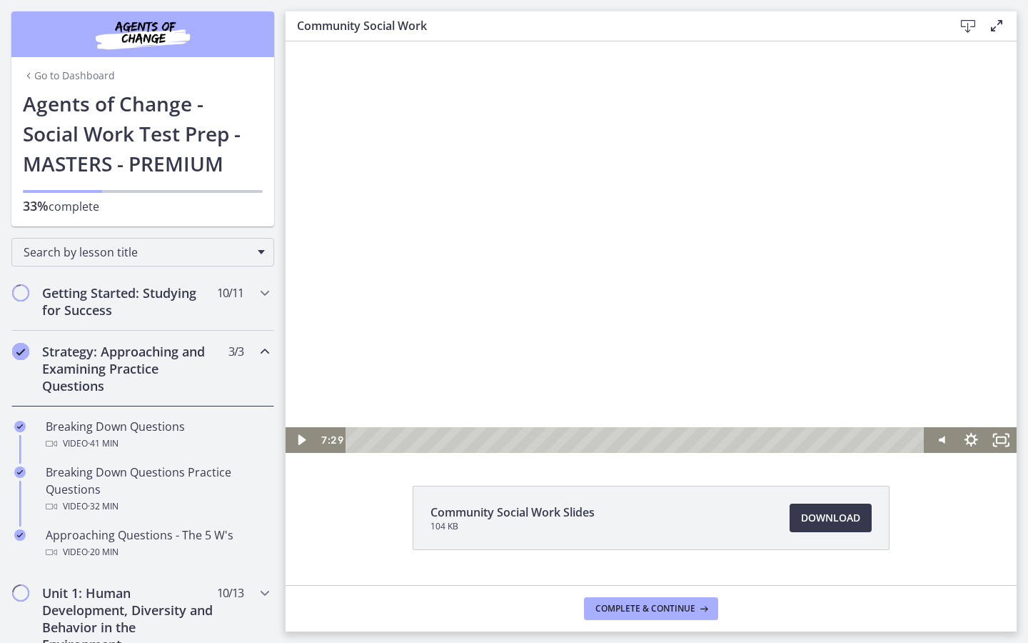
click at [447, 338] on div at bounding box center [651, 246] width 731 height 411
click at [536, 285] on div at bounding box center [651, 246] width 731 height 411
click at [584, 227] on div at bounding box center [651, 246] width 731 height 411
click at [614, 186] on div at bounding box center [651, 246] width 731 height 411
click at [648, 211] on div at bounding box center [651, 246] width 731 height 411
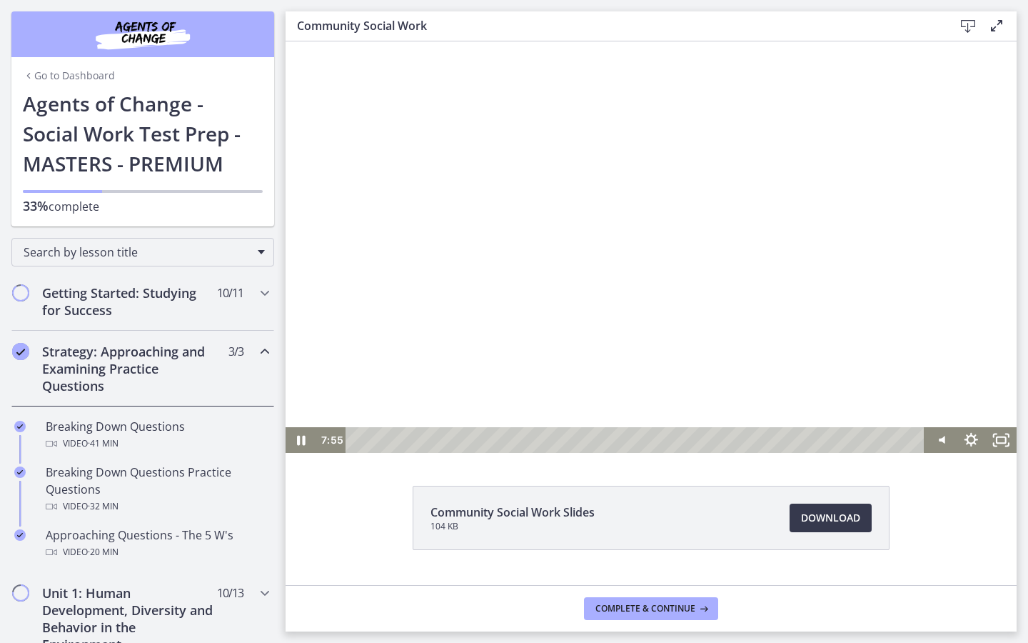
click at [593, 168] on div at bounding box center [651, 246] width 731 height 411
click at [606, 130] on div at bounding box center [651, 246] width 731 height 411
click at [699, 151] on div at bounding box center [651, 246] width 731 height 411
click at [703, 135] on div at bounding box center [651, 246] width 731 height 411
click at [756, 118] on div at bounding box center [651, 246] width 731 height 411
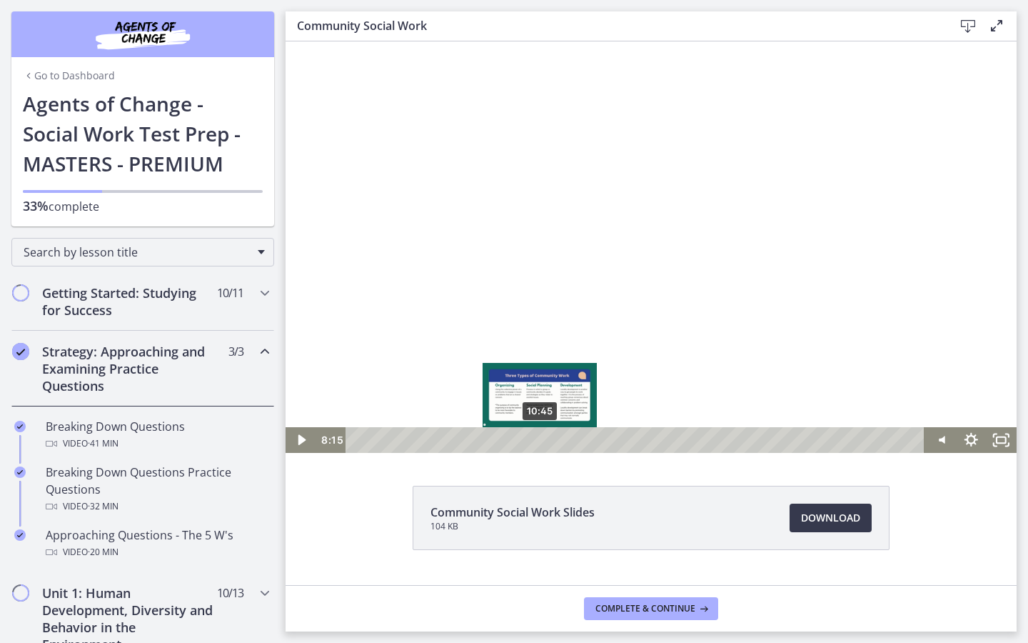
click at [540, 437] on div "10:45" at bounding box center [637, 440] width 561 height 26
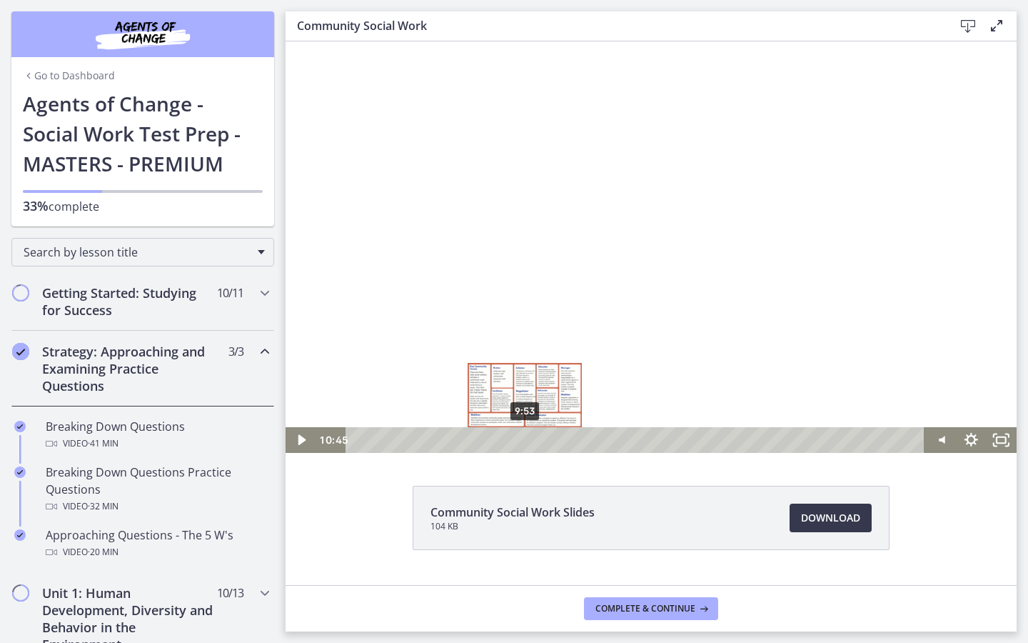
click at [525, 440] on div "9:53" at bounding box center [637, 440] width 561 height 26
click at [625, 360] on div at bounding box center [651, 246] width 731 height 411
click at [505, 438] on div "8:45" at bounding box center [637, 440] width 561 height 26
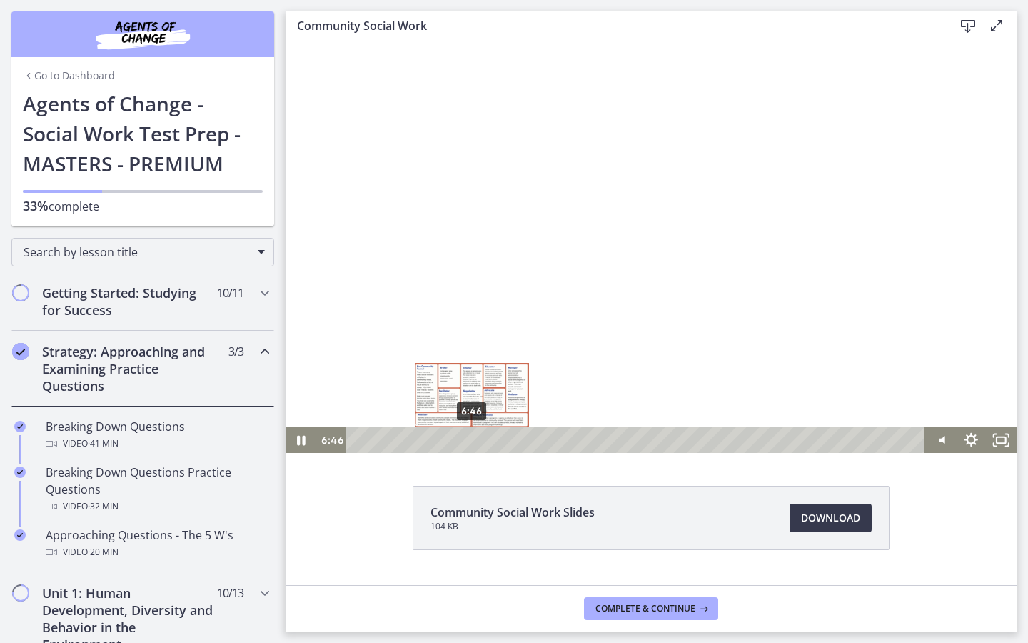
click at [472, 442] on div "6:46" at bounding box center [637, 440] width 561 height 26
